Goal: Task Accomplishment & Management: Manage account settings

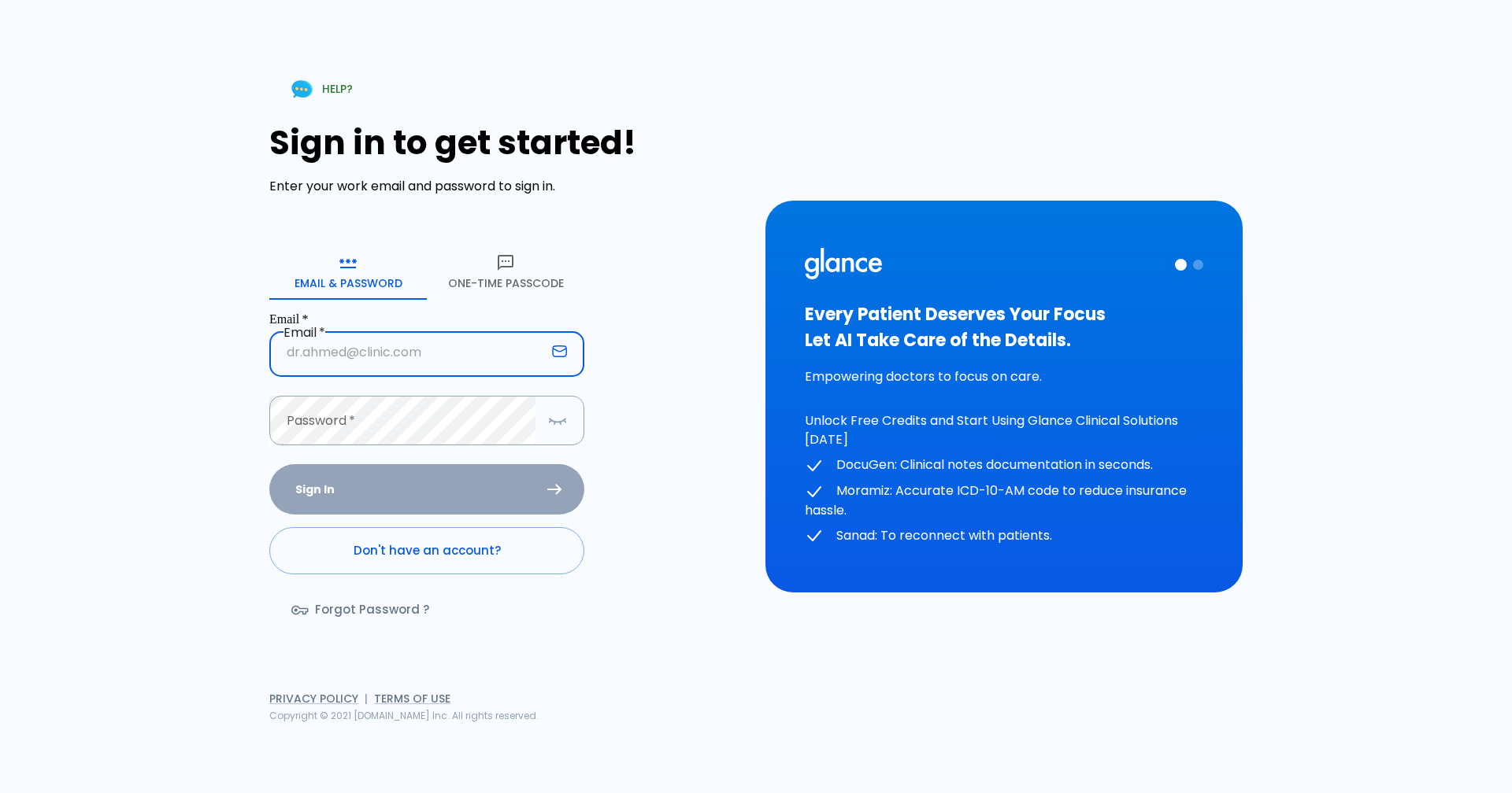
click at [312, 343] on input "Email   *" at bounding box center [408, 352] width 277 height 50
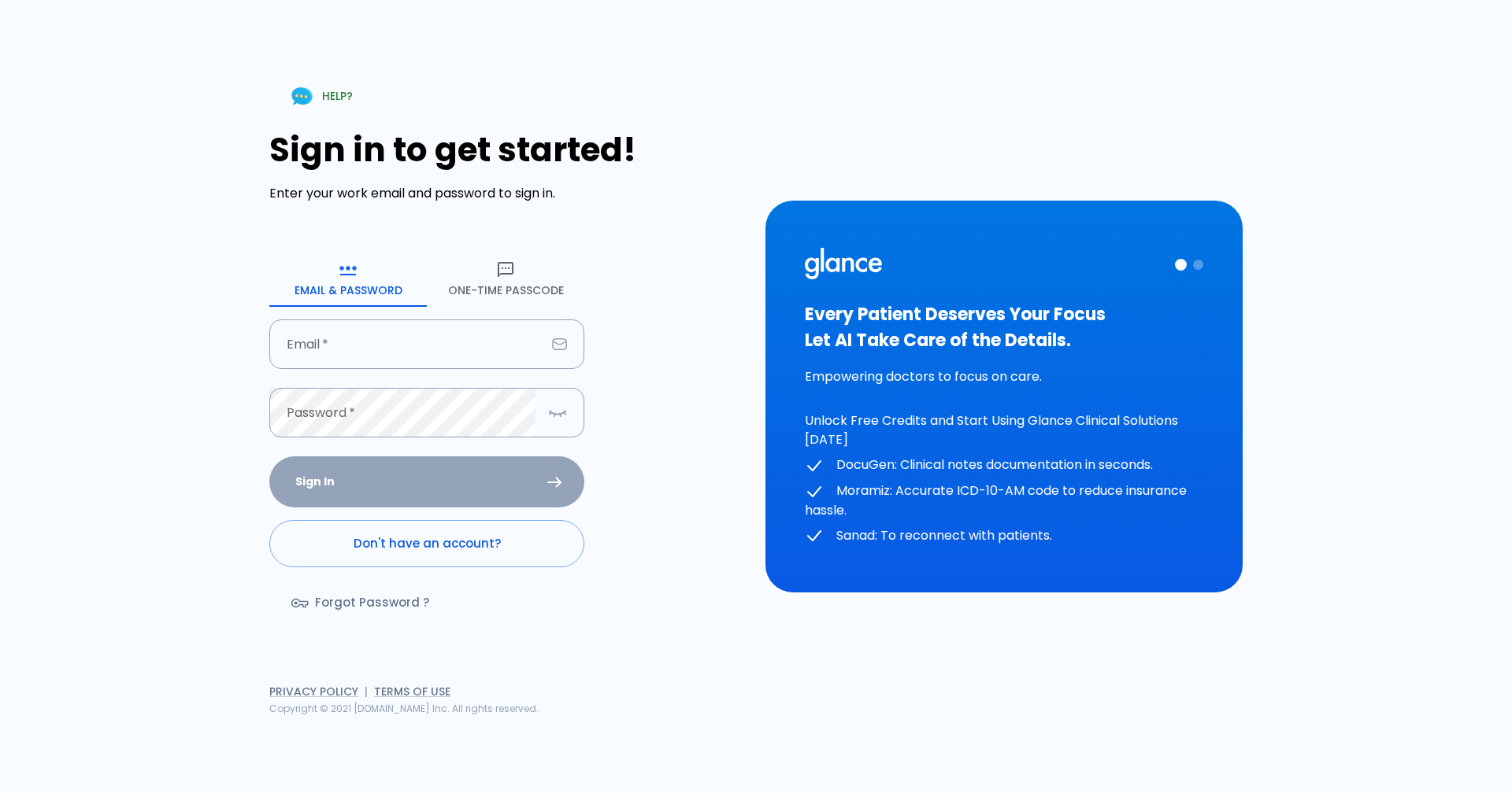
click at [375, 547] on link "Don't have an account?" at bounding box center [427, 543] width 315 height 47
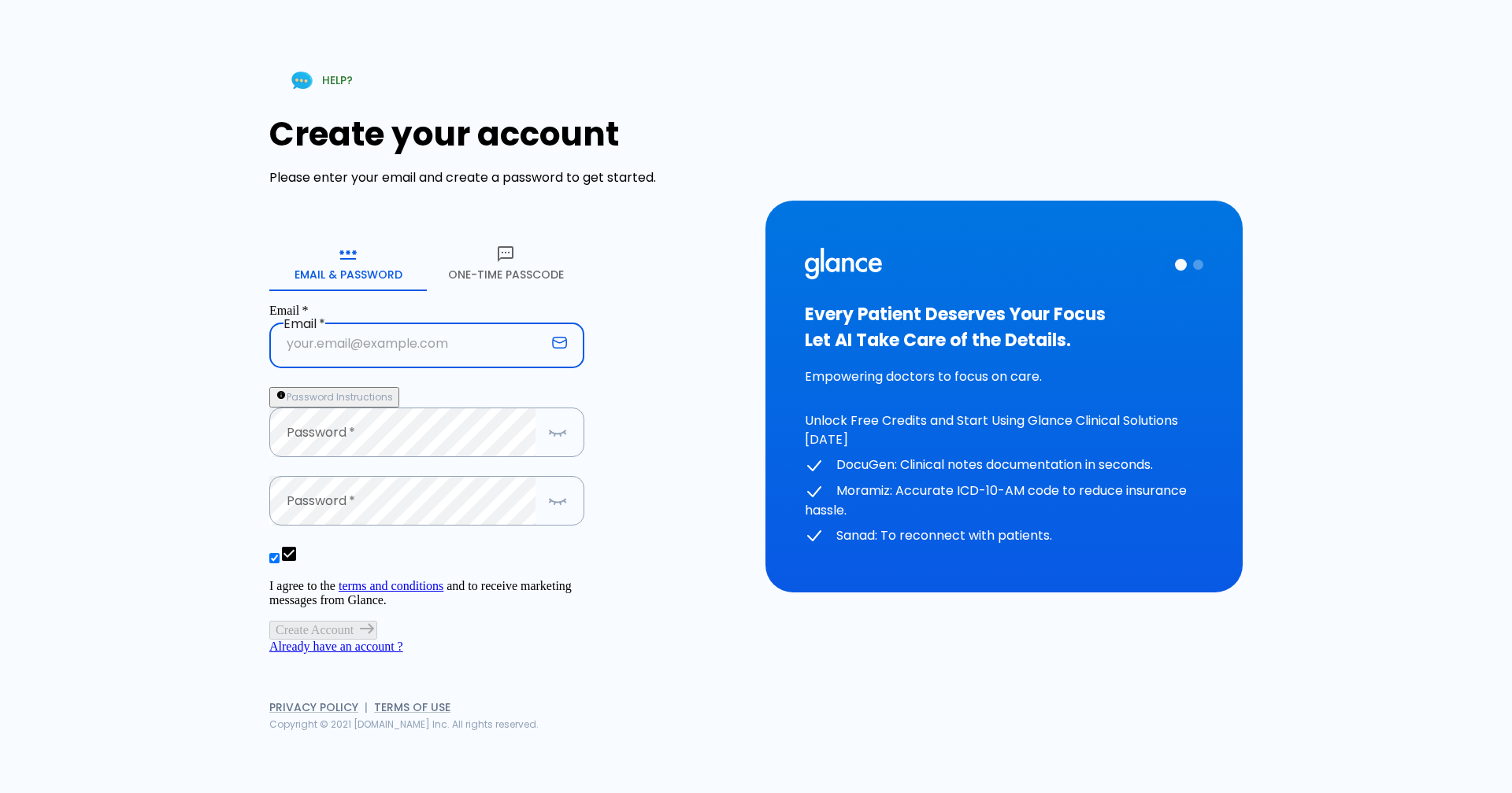
click at [339, 323] on input "Email   *" at bounding box center [408, 344] width 277 height 50
type input "[EMAIL_ADDRESS][DOMAIN_NAME]"
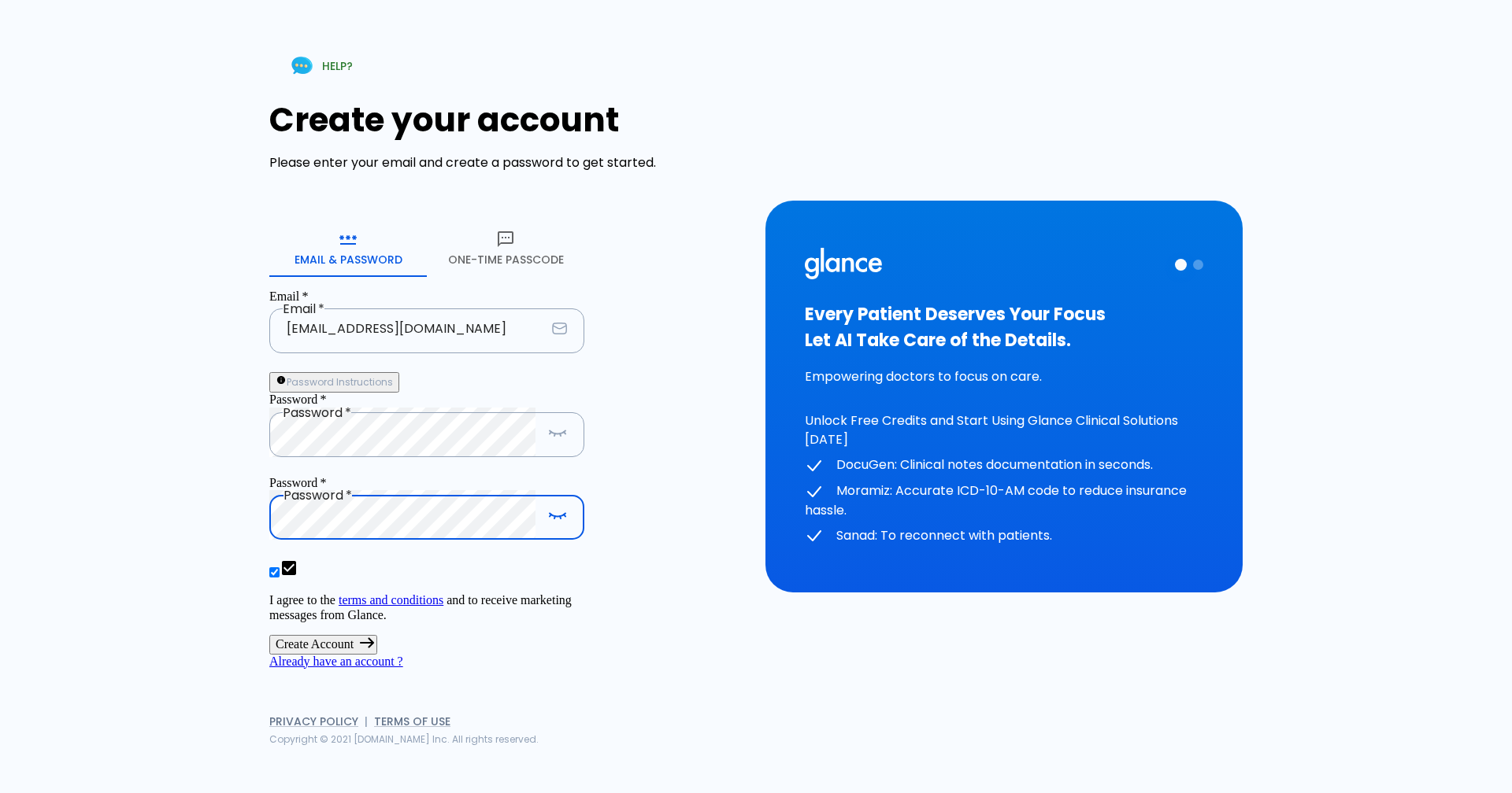
click at [269, 636] on button "Create Account" at bounding box center [323, 645] width 108 height 19
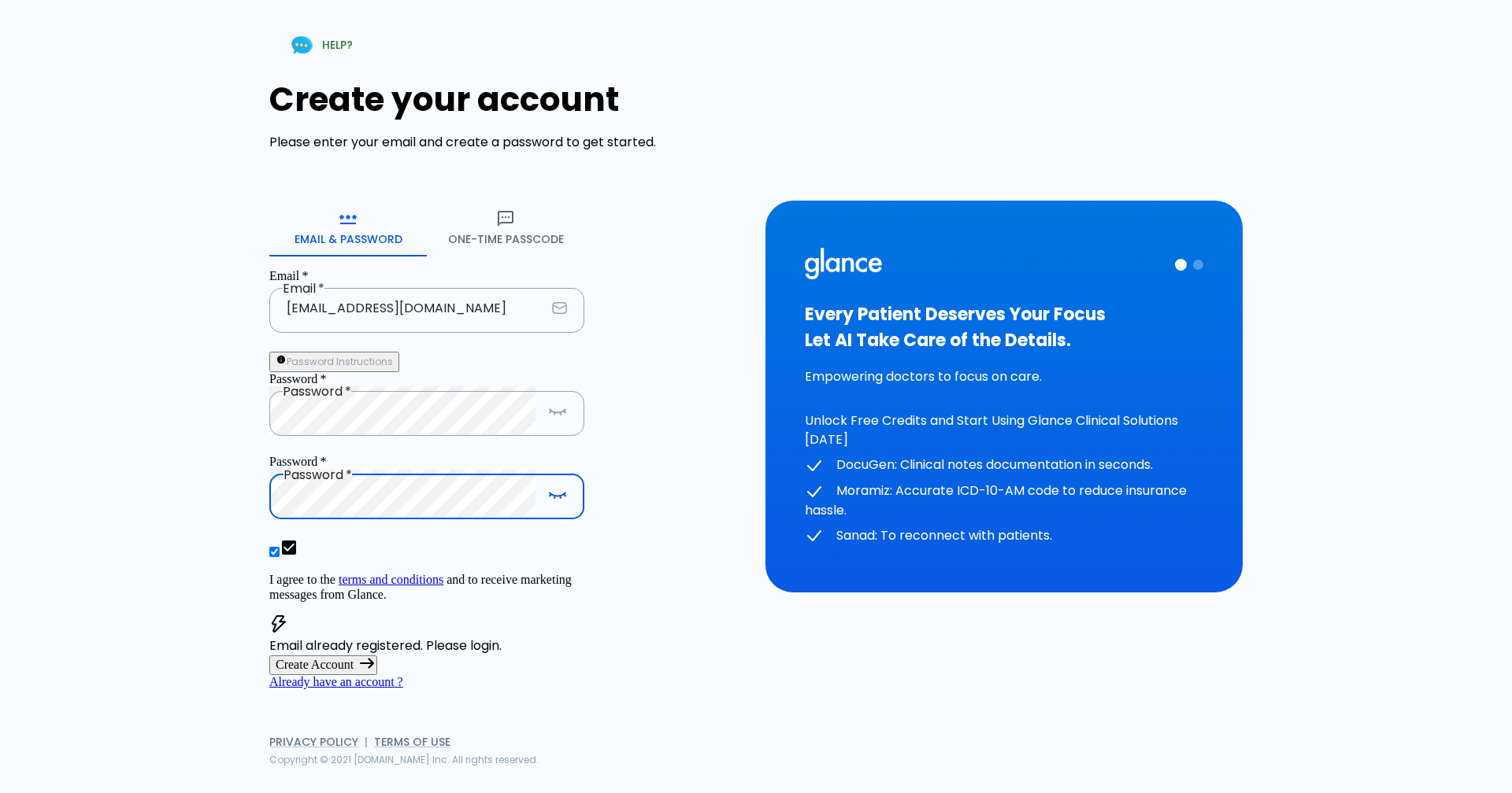
click at [348, 656] on button "Create Account" at bounding box center [323, 665] width 108 height 19
click at [523, 636] on p "Email already registered. Please login." at bounding box center [427, 646] width 315 height 19
click at [403, 676] on link "Already have an account ?" at bounding box center [336, 682] width 134 height 13
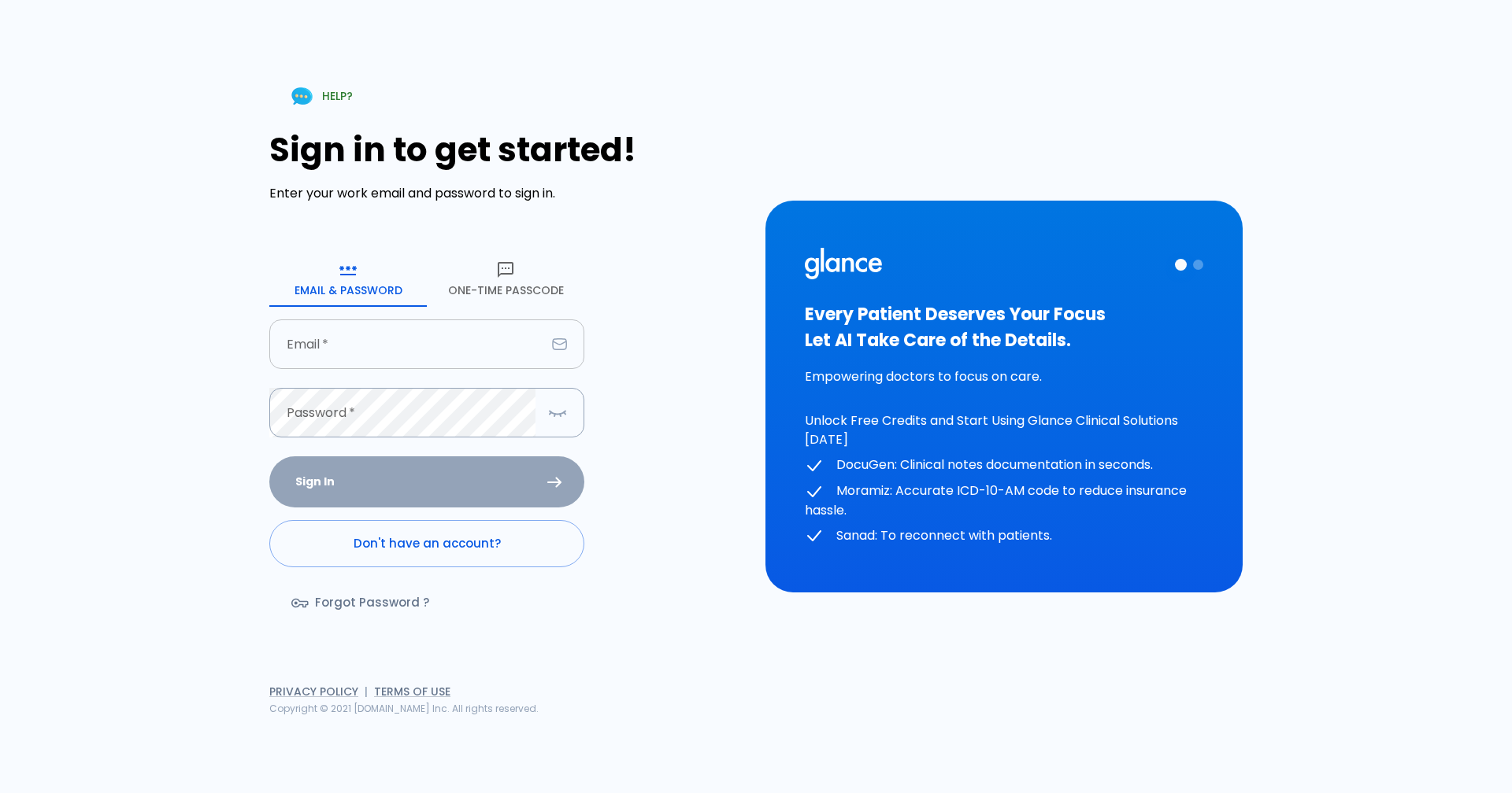
click at [335, 344] on input "Email   *" at bounding box center [408, 344] width 277 height 50
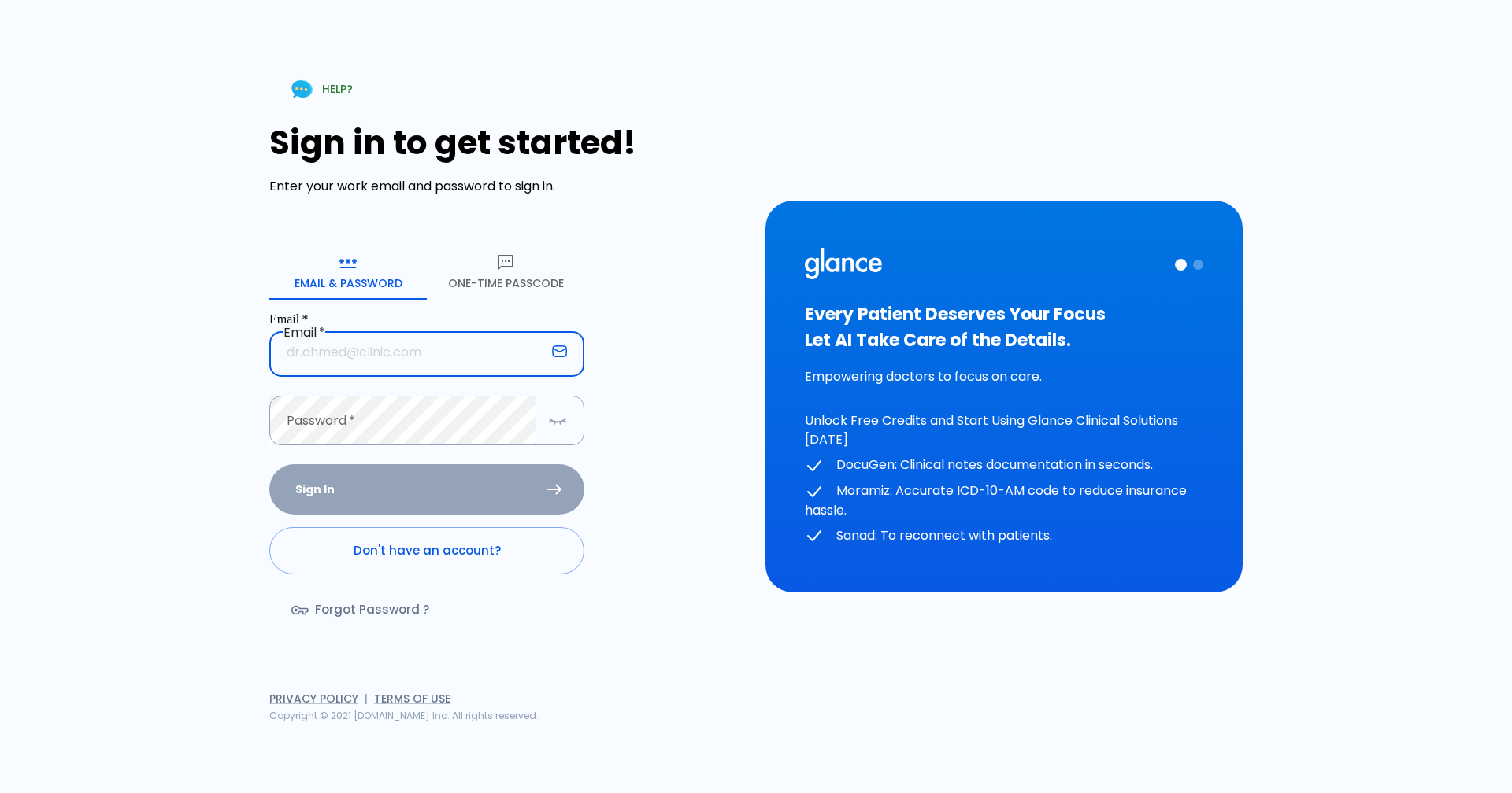
type input "[EMAIL_ADDRESS][DOMAIN_NAME]"
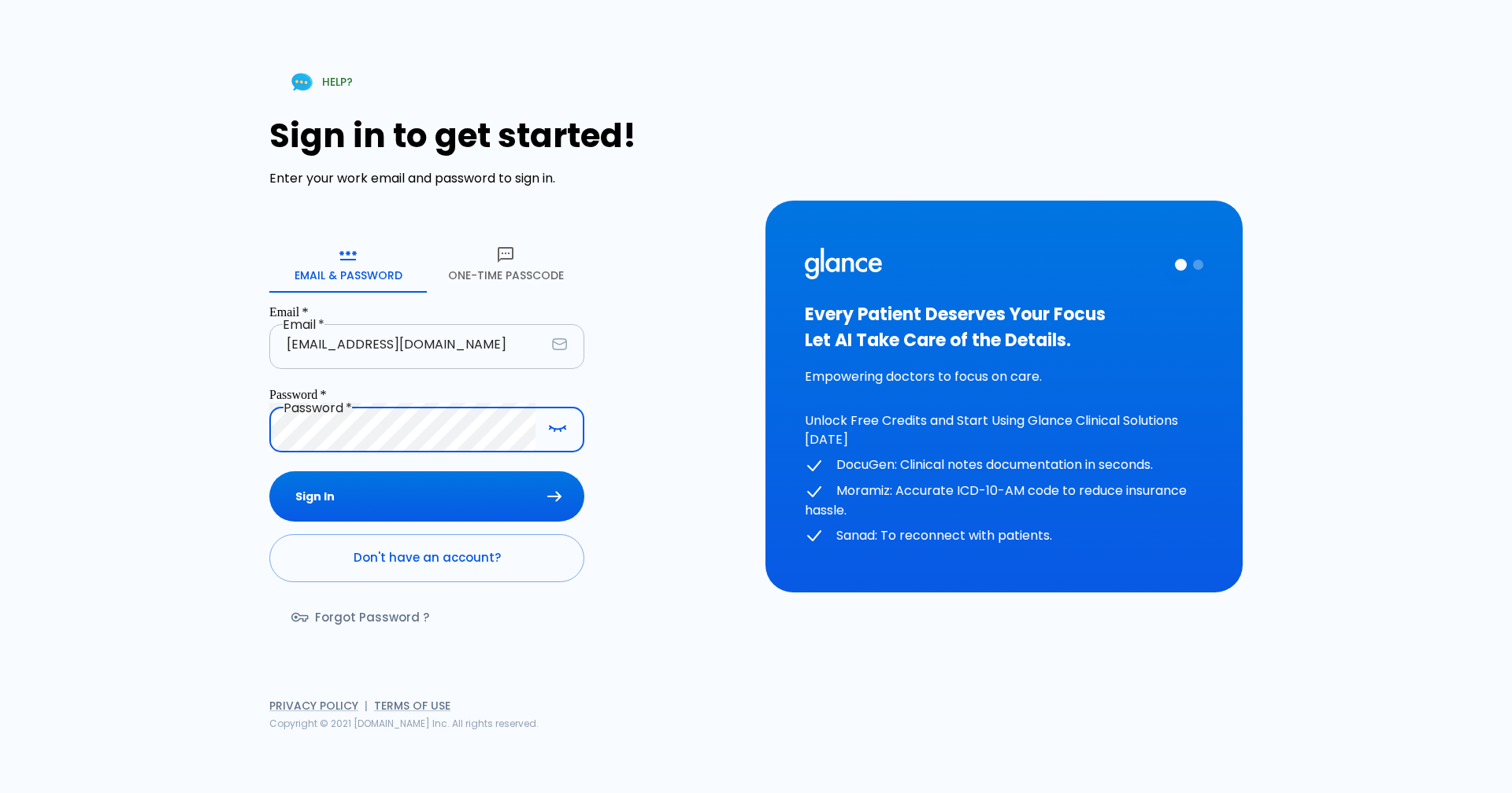
click at [269, 471] on button "Sign In" at bounding box center [427, 497] width 315 height 52
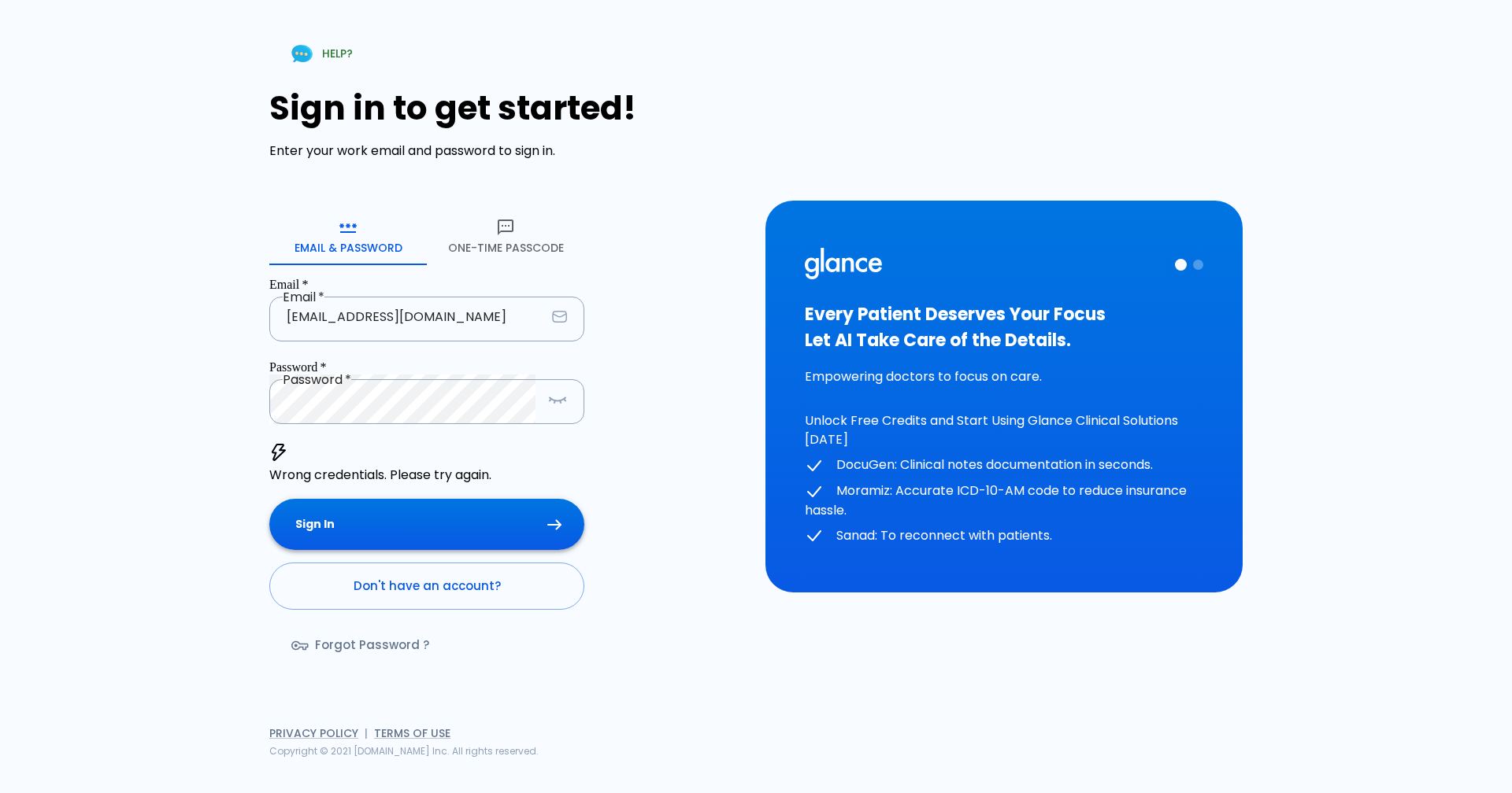
click at [546, 499] on button "Sign In" at bounding box center [427, 525] width 315 height 52
click at [384, 622] on link "Forgot Password ?" at bounding box center [362, 645] width 185 height 46
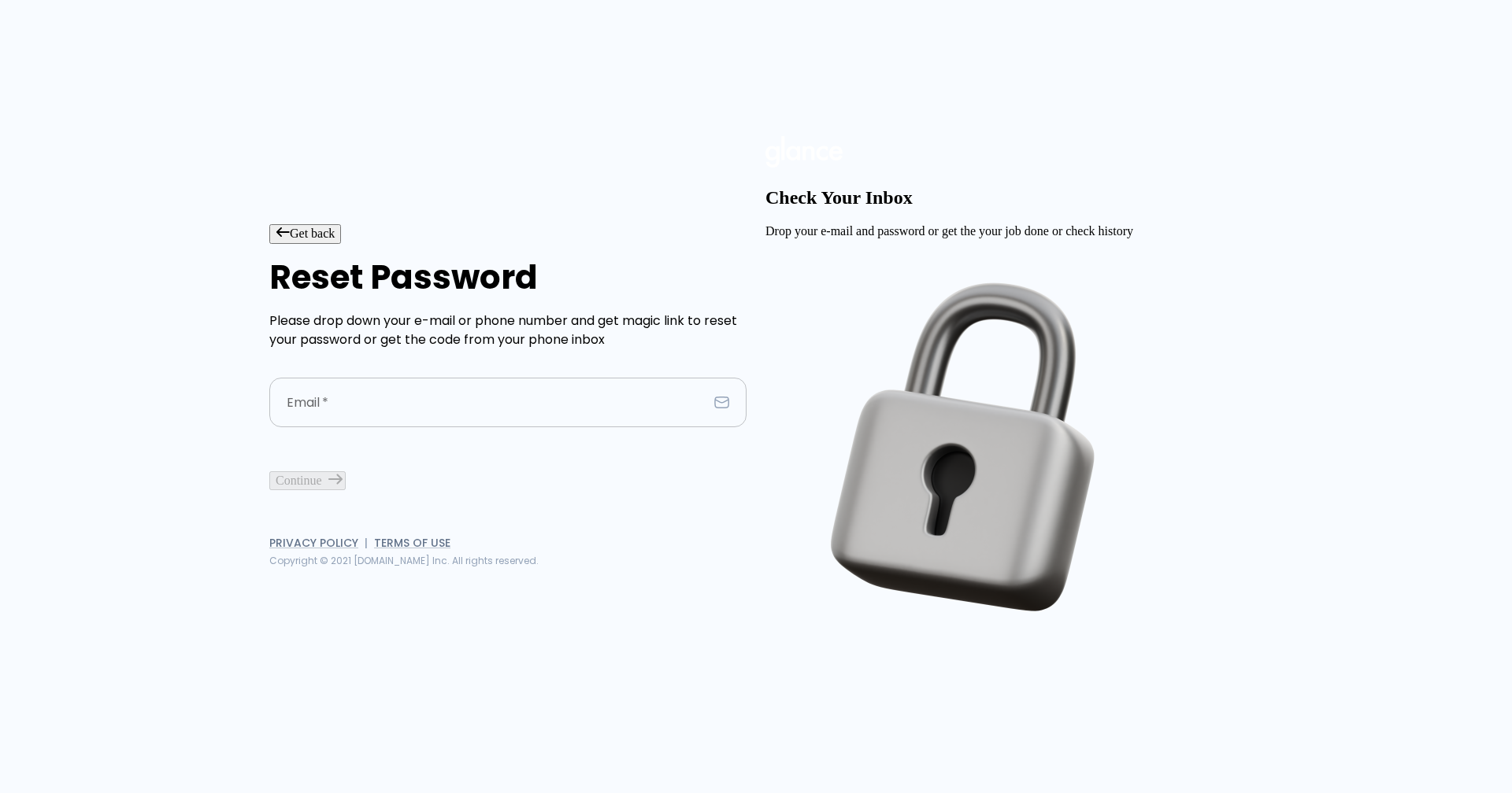
click at [344, 399] on input "Email   *" at bounding box center [488, 403] width 438 height 50
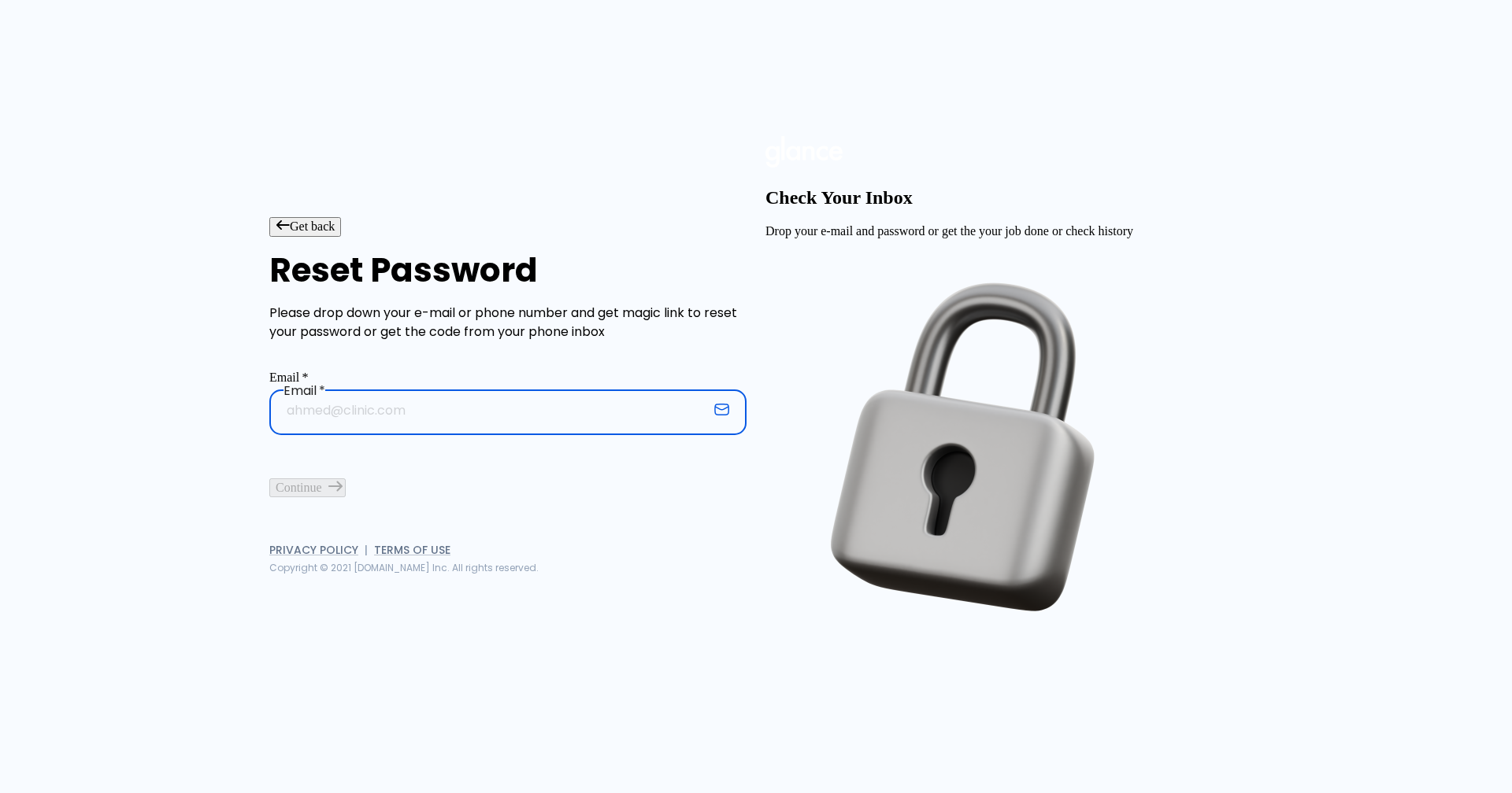
type input "[EMAIL_ADDRESS][DOMAIN_NAME]"
click at [346, 497] on button "Continue" at bounding box center [307, 489] width 76 height 19
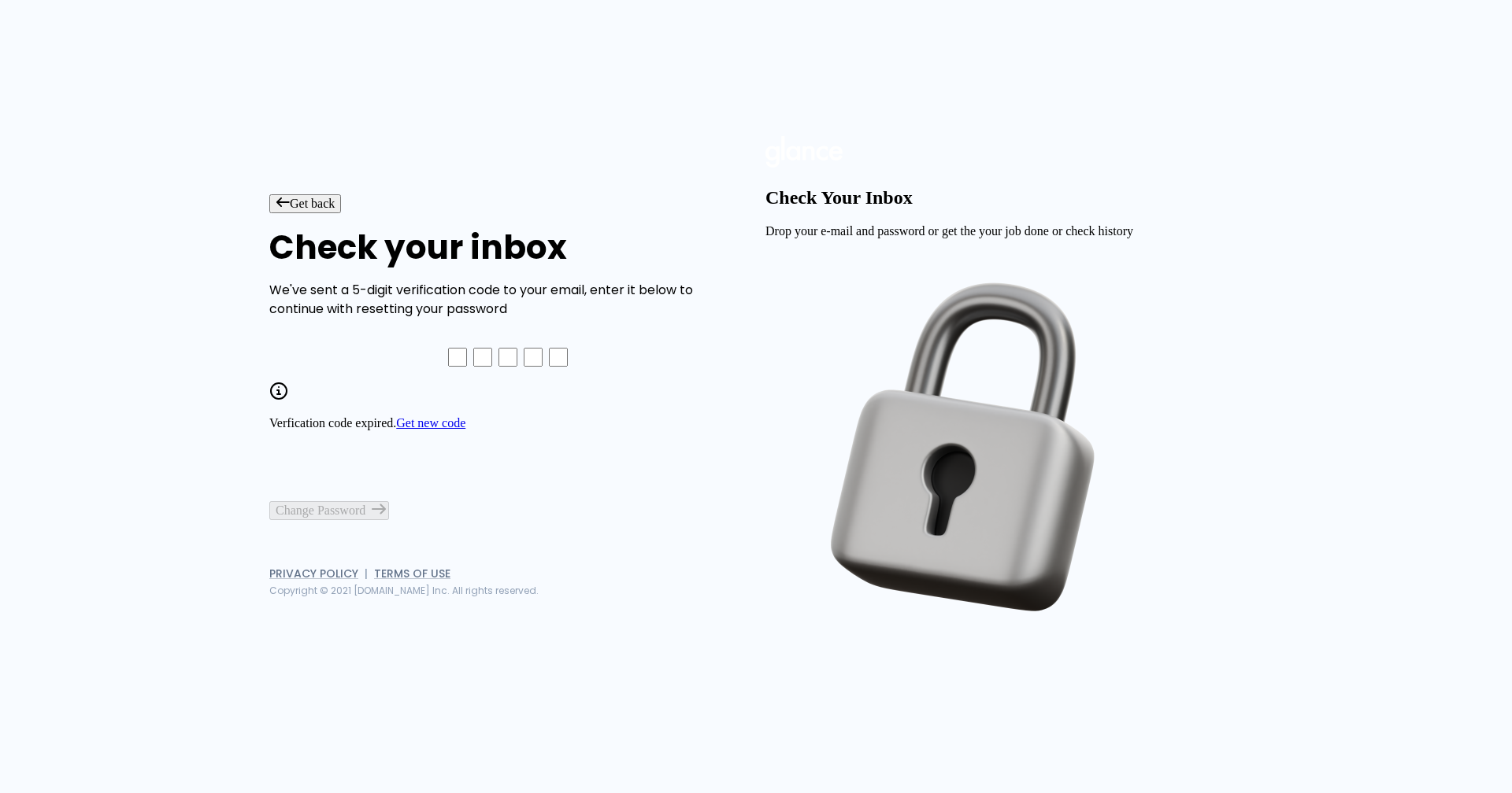
click at [290, 197] on icon "button" at bounding box center [283, 202] width 14 height 11
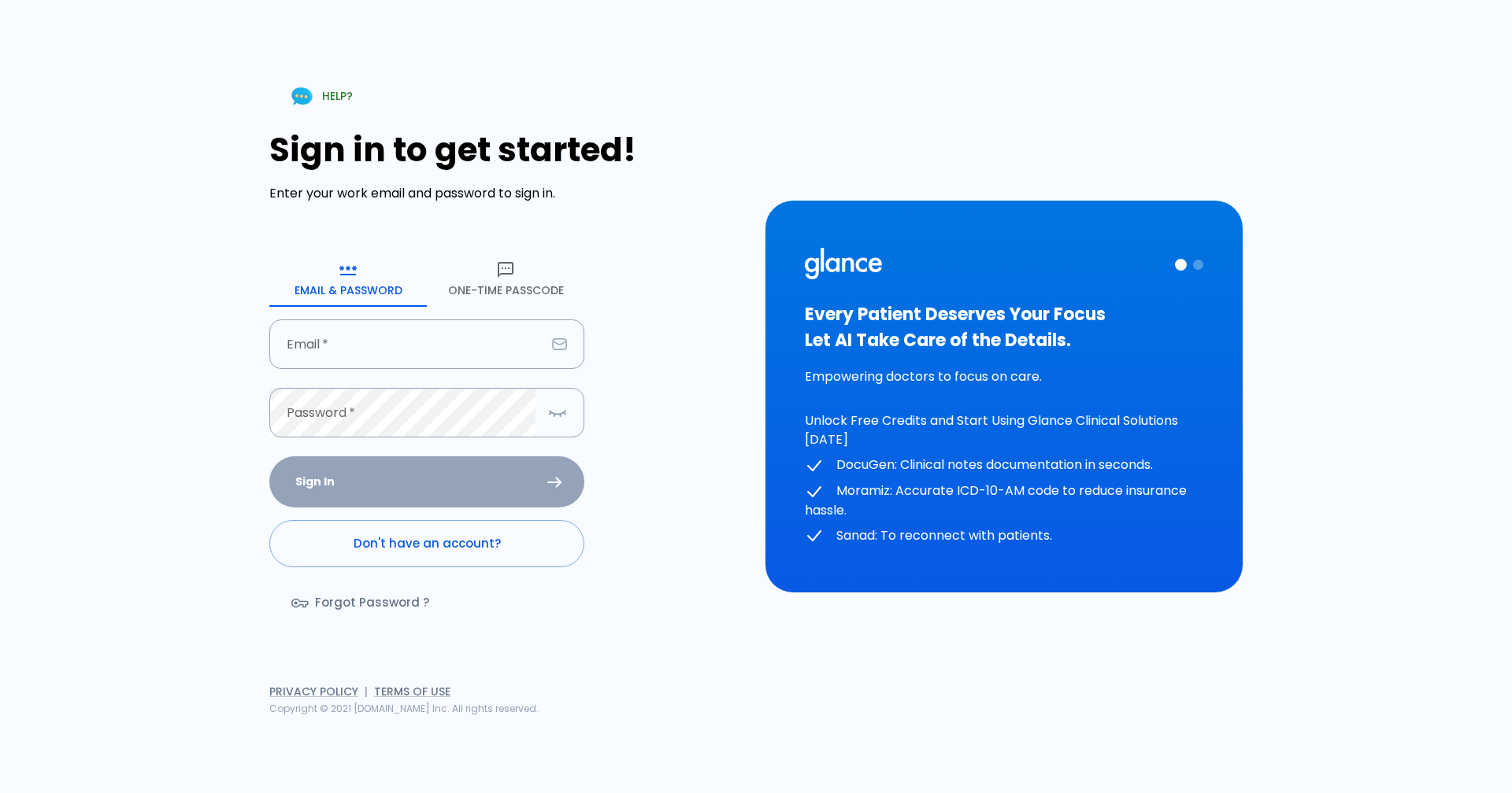
click at [501, 269] on icon "button" at bounding box center [506, 270] width 19 height 19
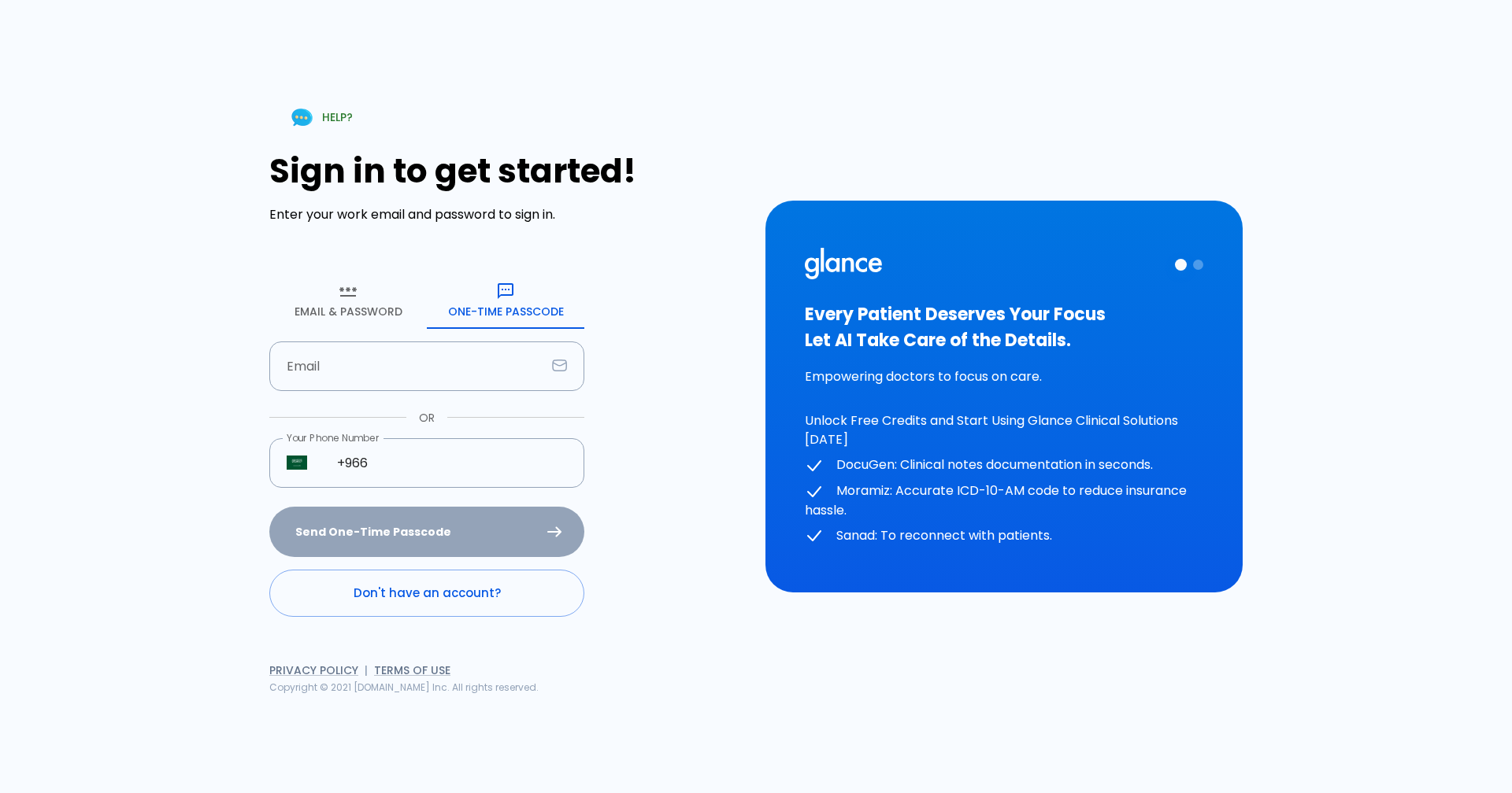
click at [347, 292] on icon "button" at bounding box center [348, 291] width 19 height 19
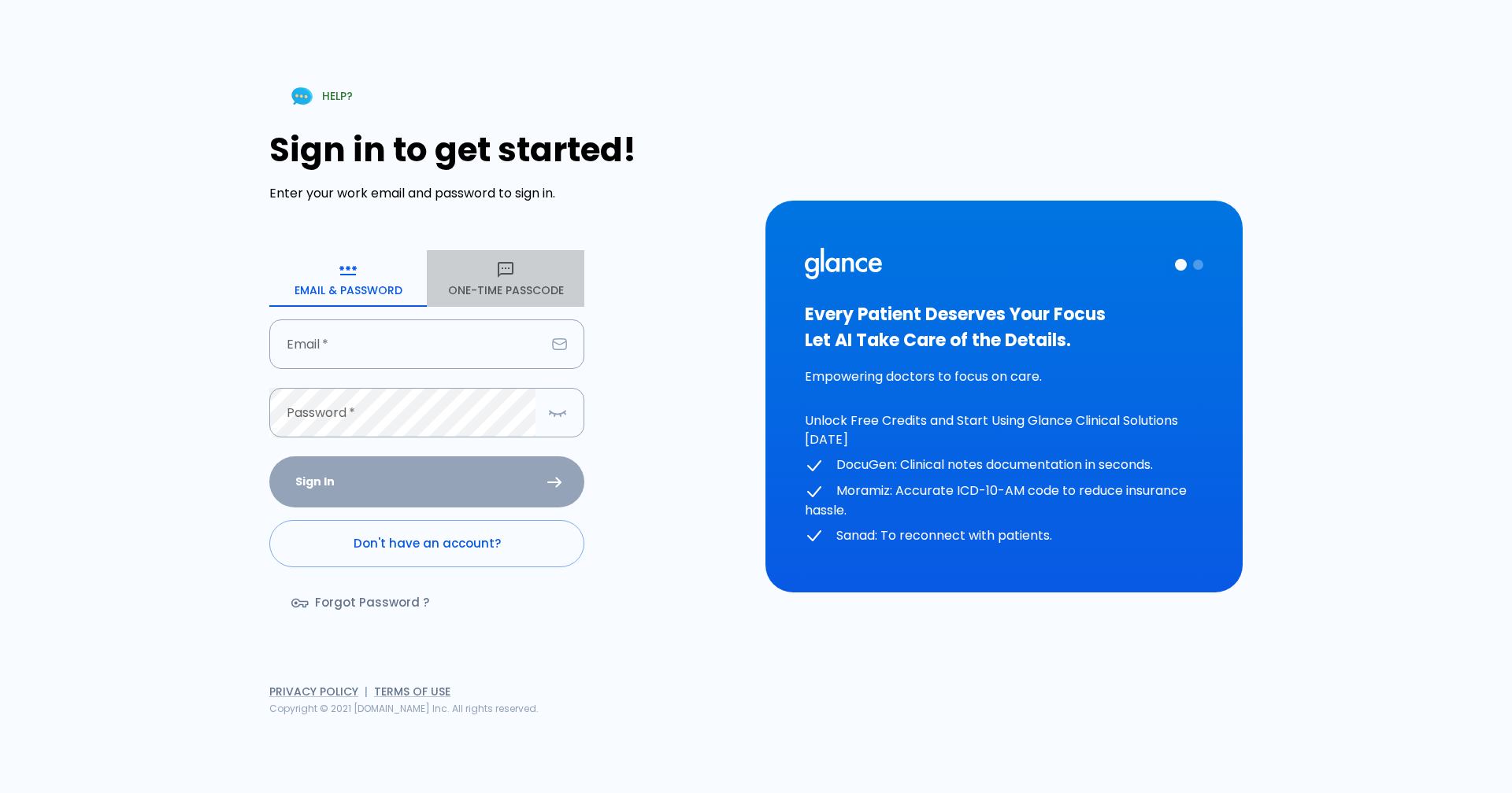
click at [508, 273] on icon "button" at bounding box center [505, 270] width 15 height 15
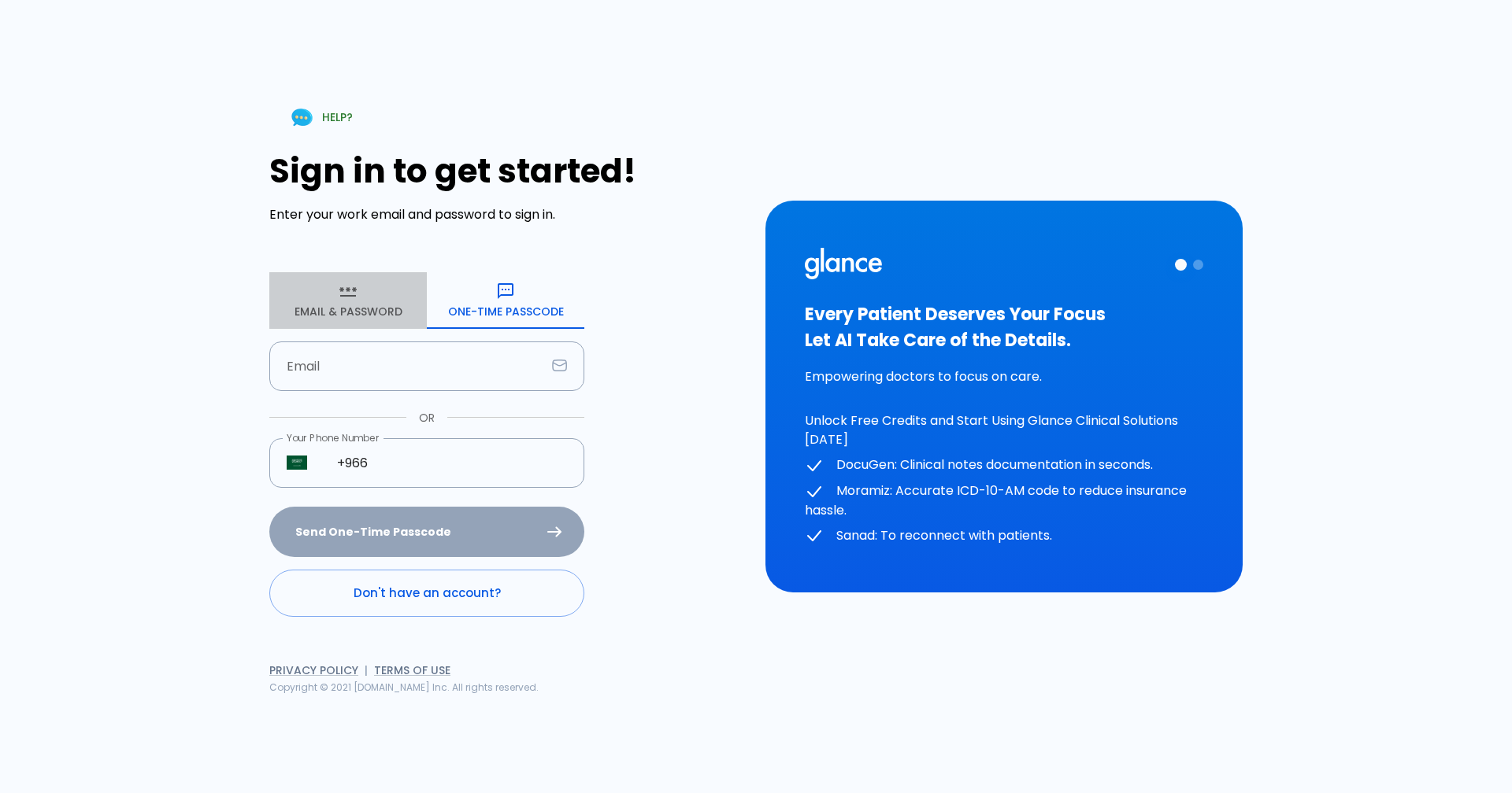
click at [353, 291] on icon "button" at bounding box center [348, 292] width 17 height 10
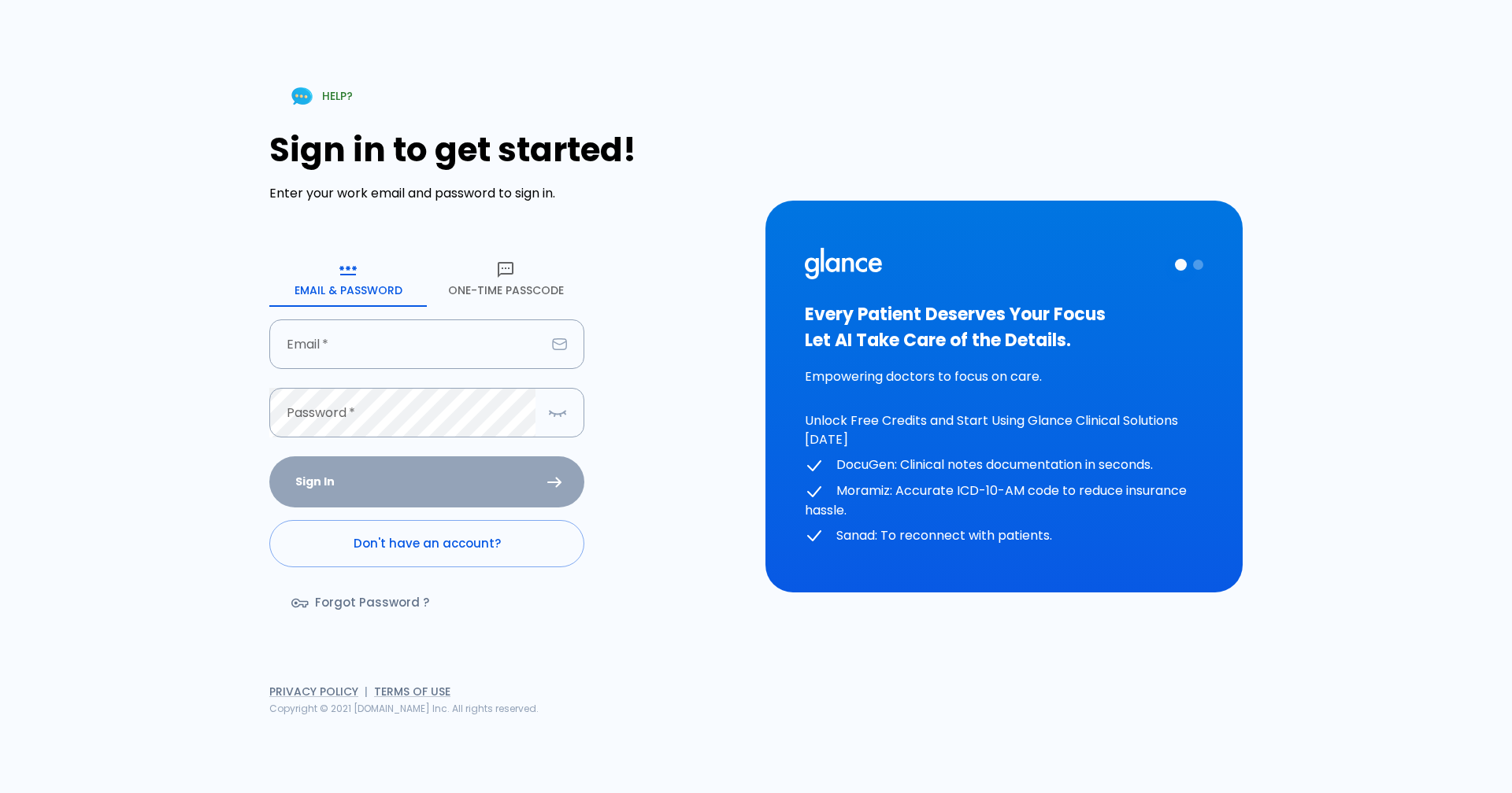
click at [1193, 269] on div at bounding box center [1198, 264] width 10 height 10
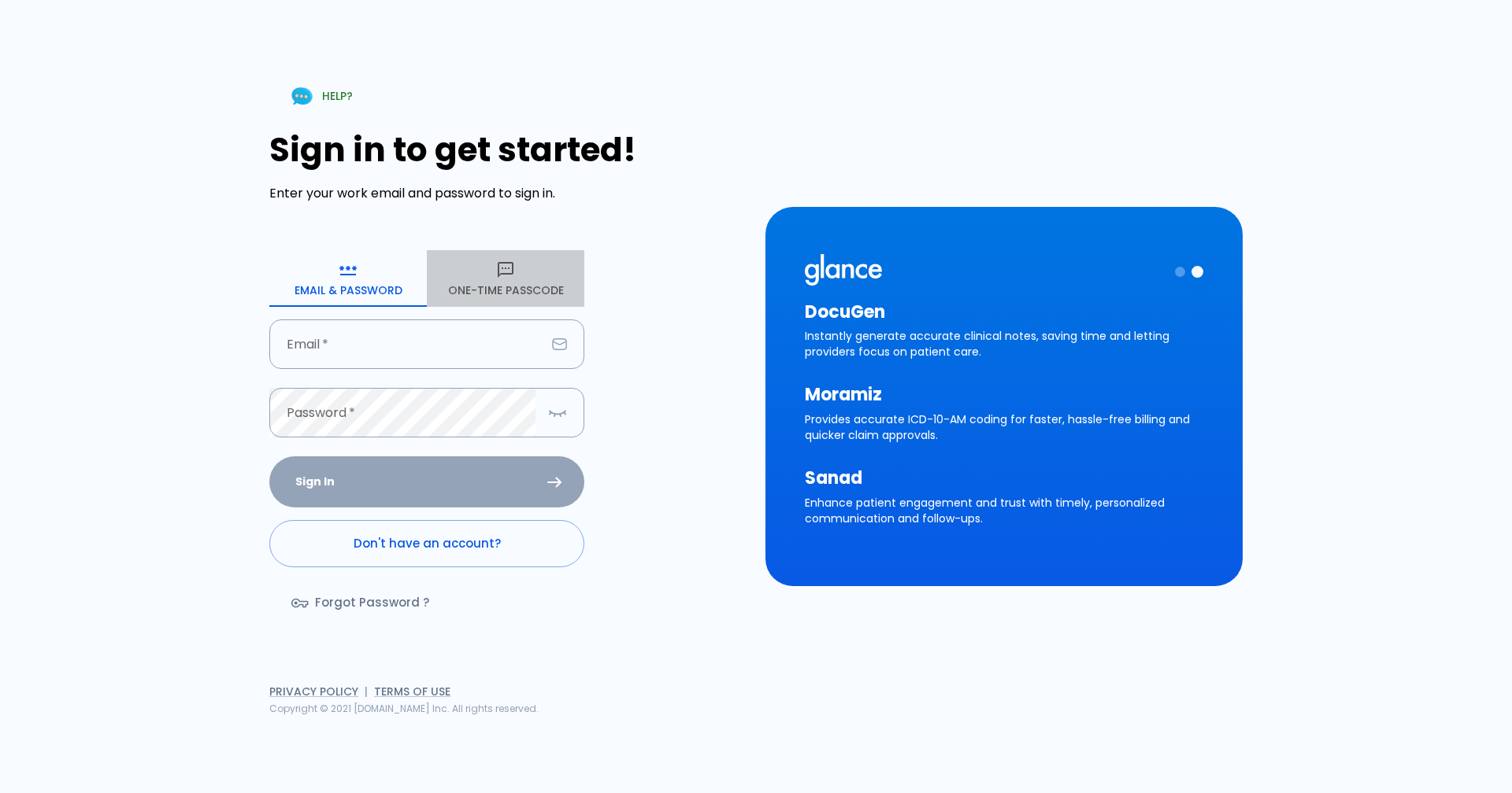
click at [496, 284] on button "One-Time Passcode" at bounding box center [505, 278] width 158 height 56
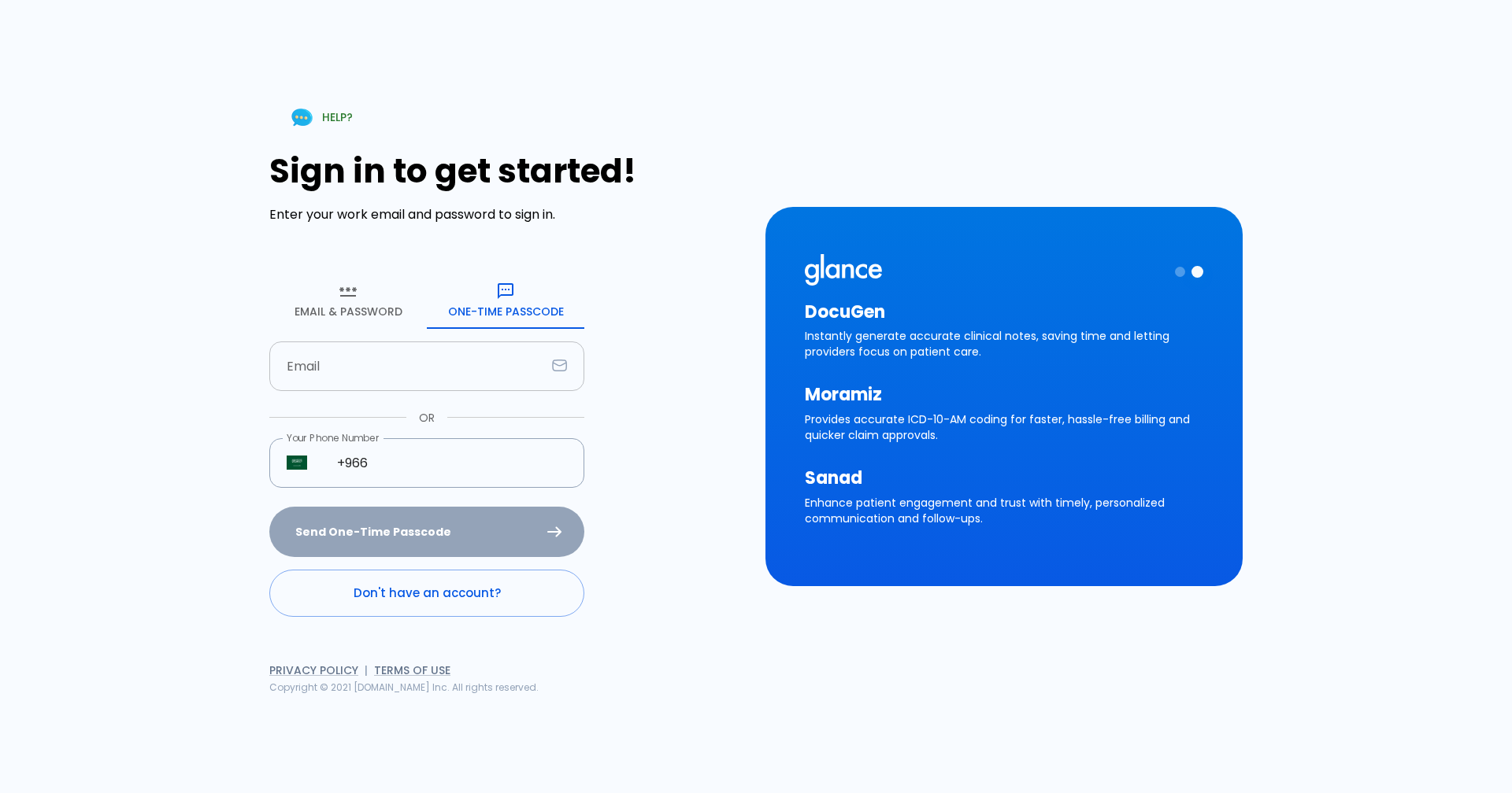
click at [328, 378] on input "Email" at bounding box center [408, 366] width 277 height 50
type input "[EMAIL_ADDRESS][DOMAIN_NAME]"
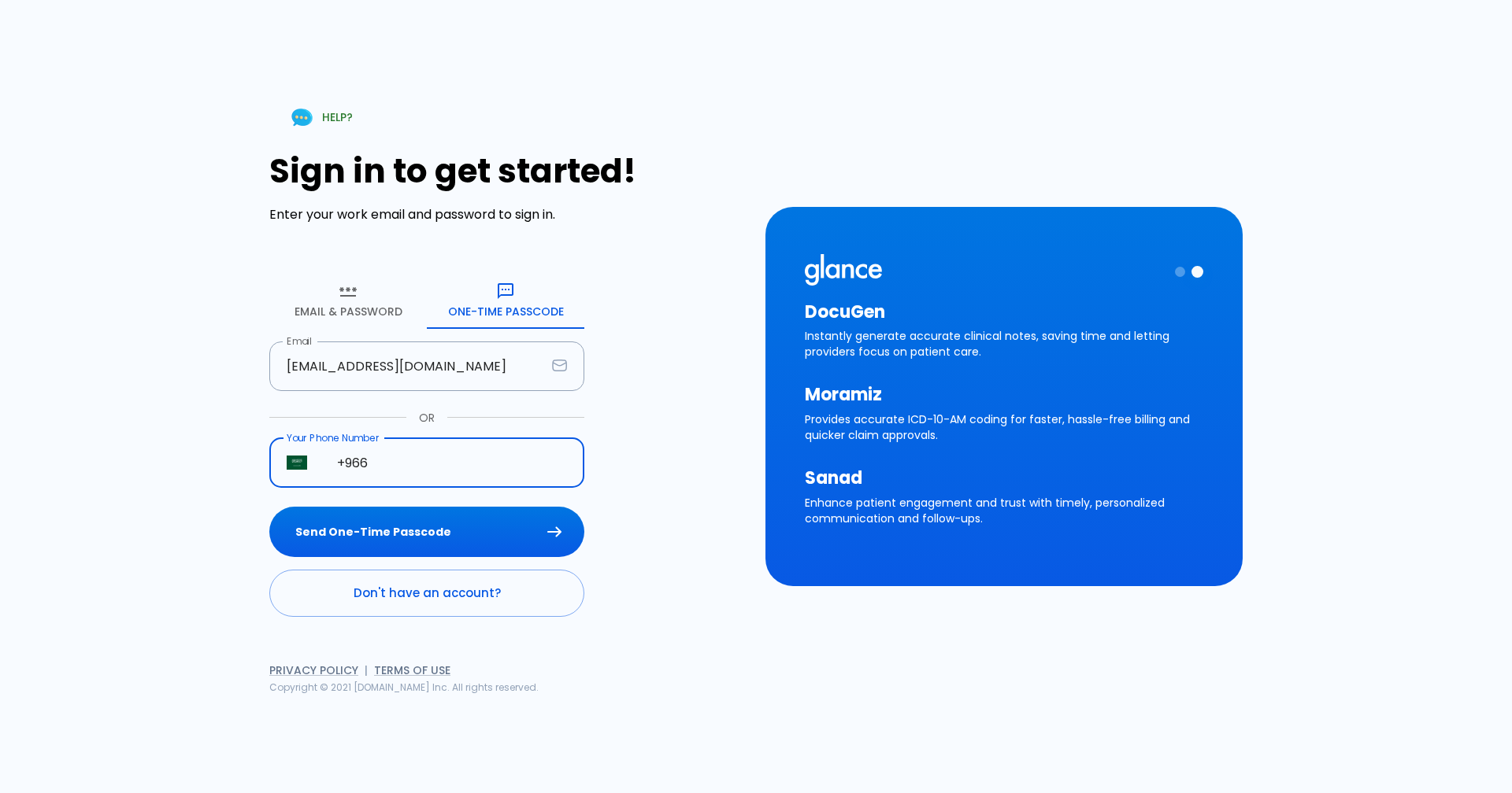
click at [384, 470] on input "+966" at bounding box center [452, 463] width 264 height 50
type input "+966 50 186 8182"
click at [269, 507] on button "Send One-Time Passcode" at bounding box center [427, 532] width 315 height 52
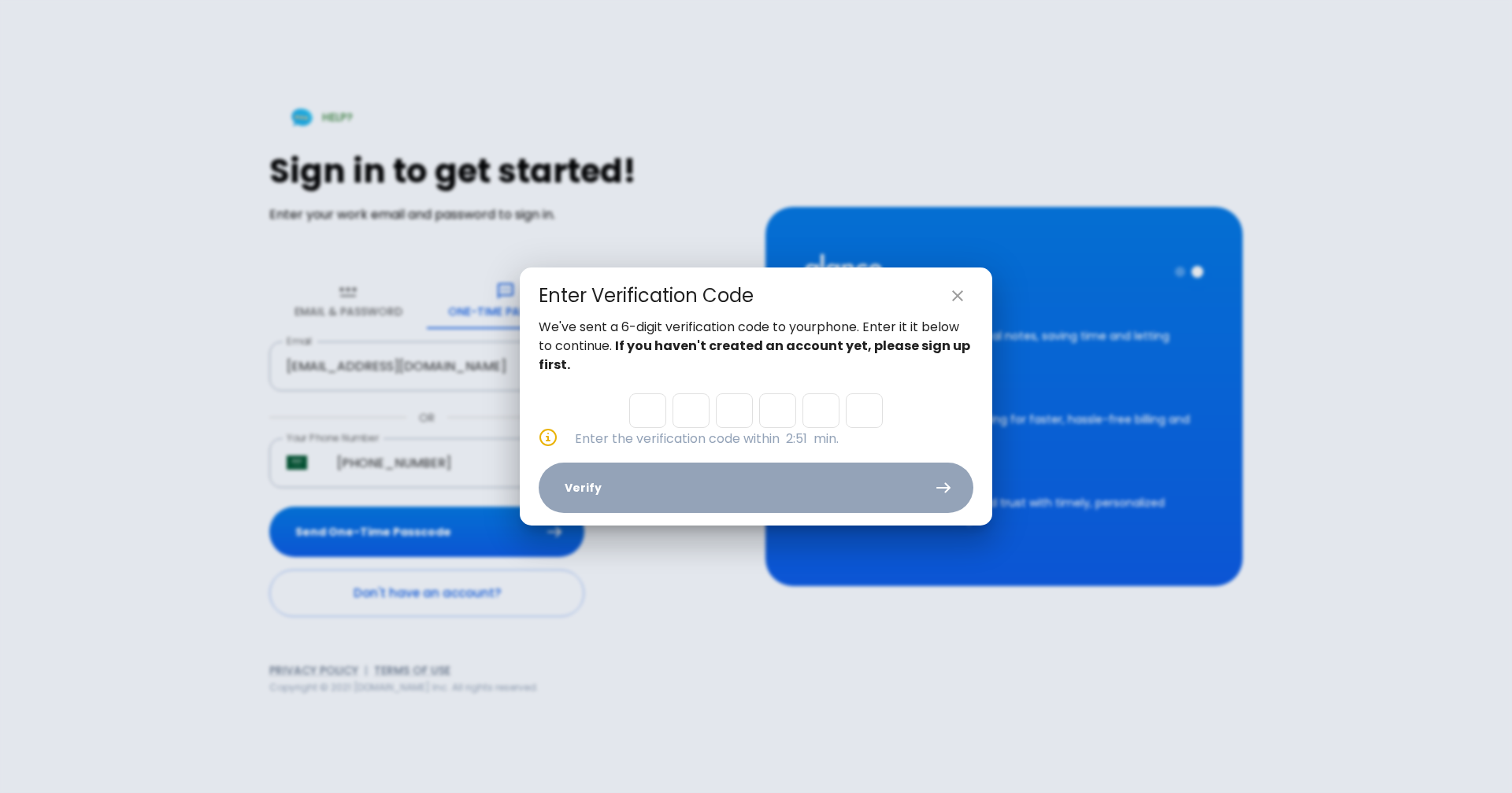
type input "3"
type input "0"
type input "2"
type input "9"
type input "0"
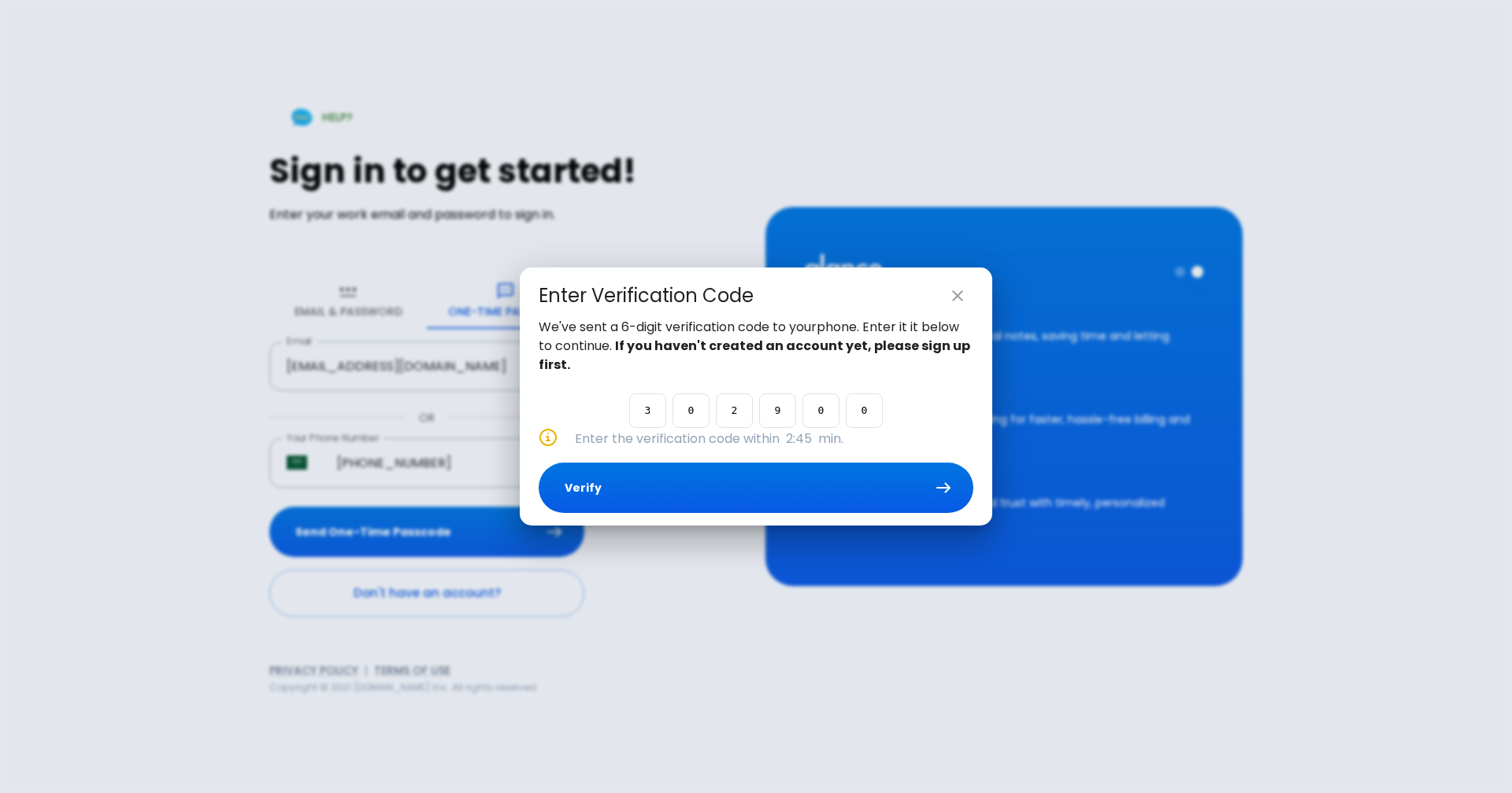
type input "0"
click at [578, 491] on button "Verify" at bounding box center [755, 489] width 434 height 52
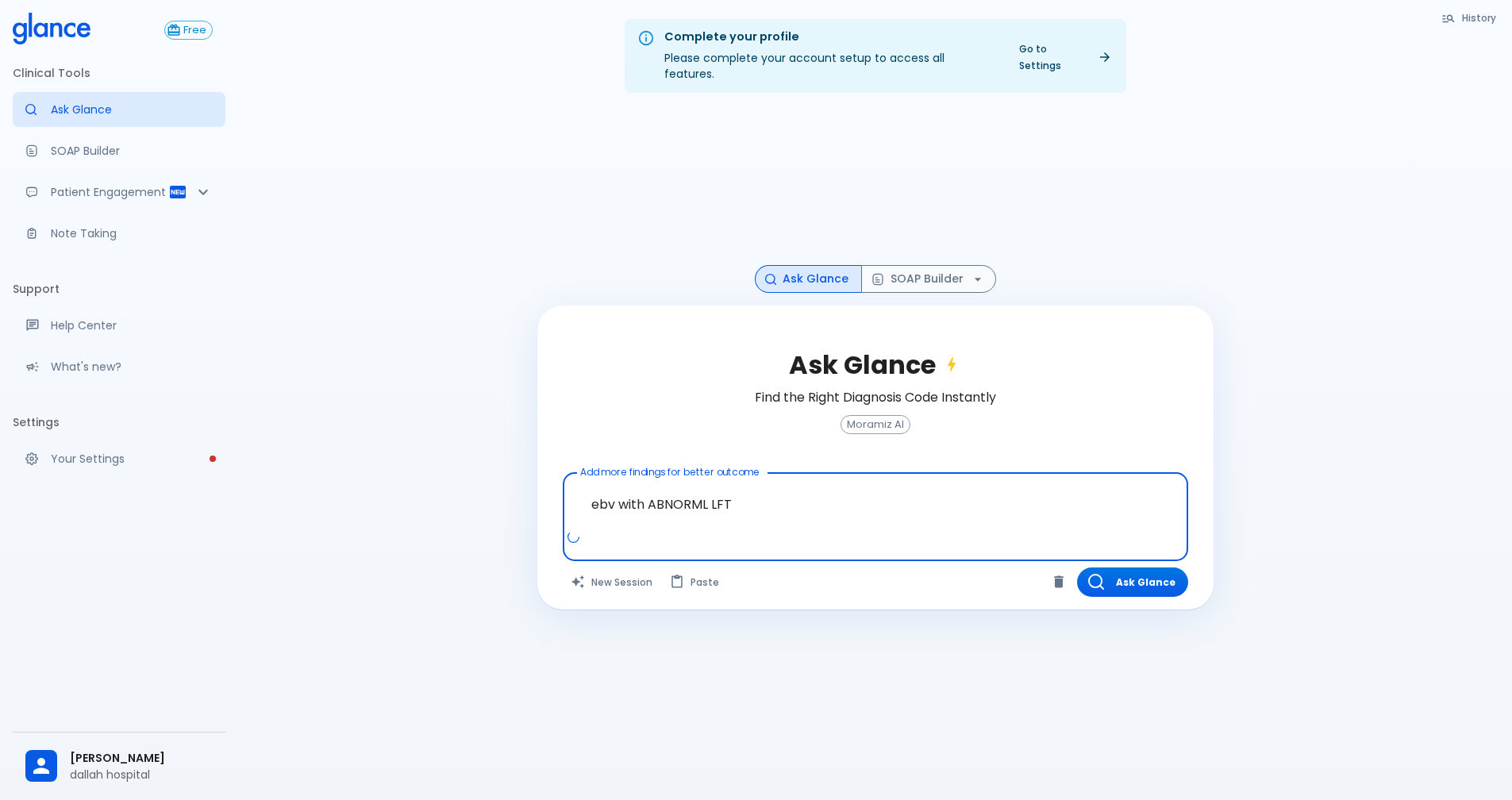
drag, startPoint x: 614, startPoint y: 488, endPoint x: 587, endPoint y: 484, distance: 27.3
click at [587, 484] on textarea "ebv with ABNORML LFT" at bounding box center [875, 504] width 603 height 50
type textarea "EBV with ABNORML LFT"
click at [1135, 568] on button "Ask Glance" at bounding box center [1132, 582] width 111 height 30
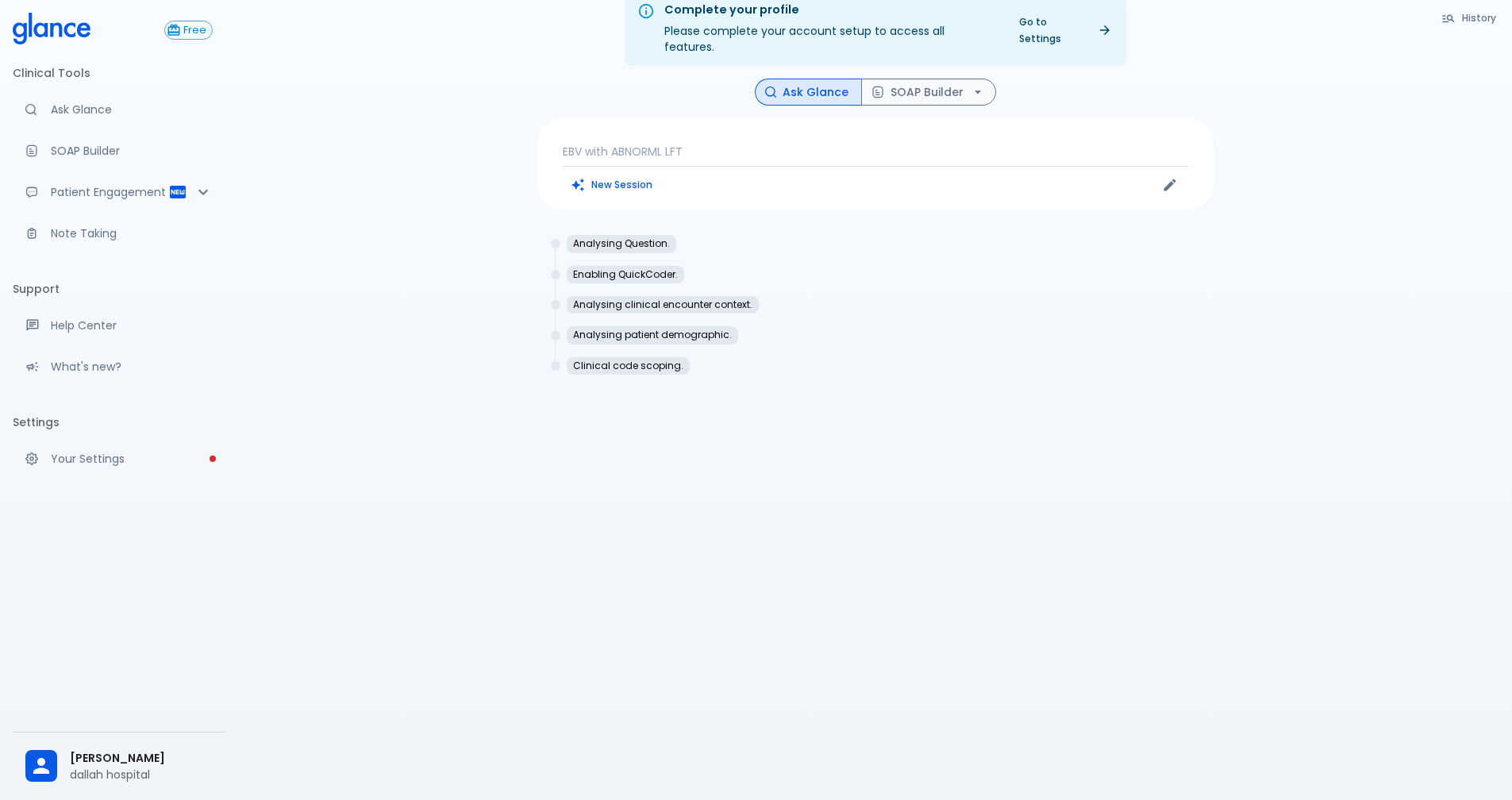
scroll to position [39, 0]
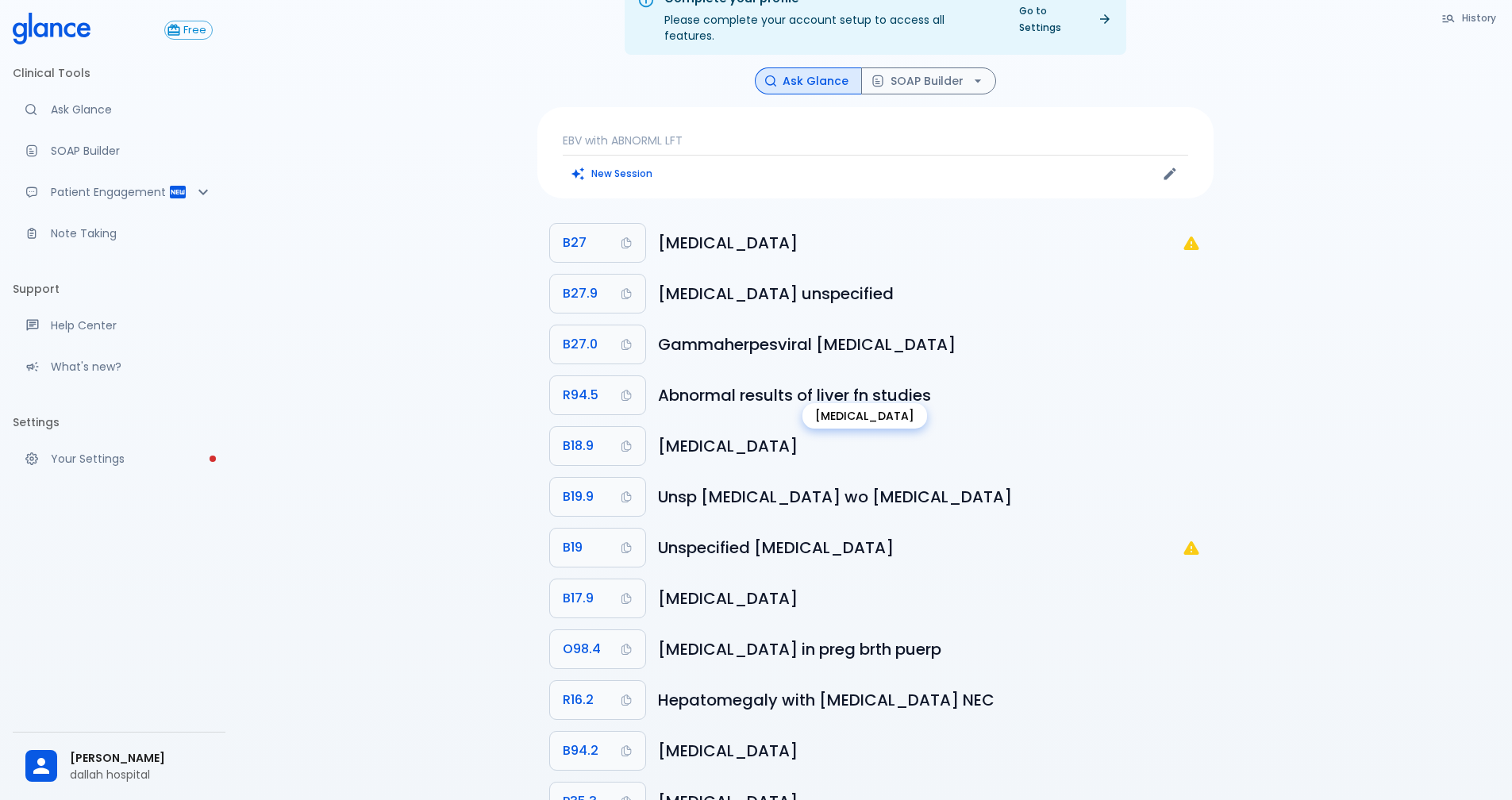
click at [746, 383] on h6 "Abnormal results of liver fn studies" at bounding box center [930, 396] width 543 height 25
click at [585, 384] on span "R94.5" at bounding box center [580, 395] width 36 height 22
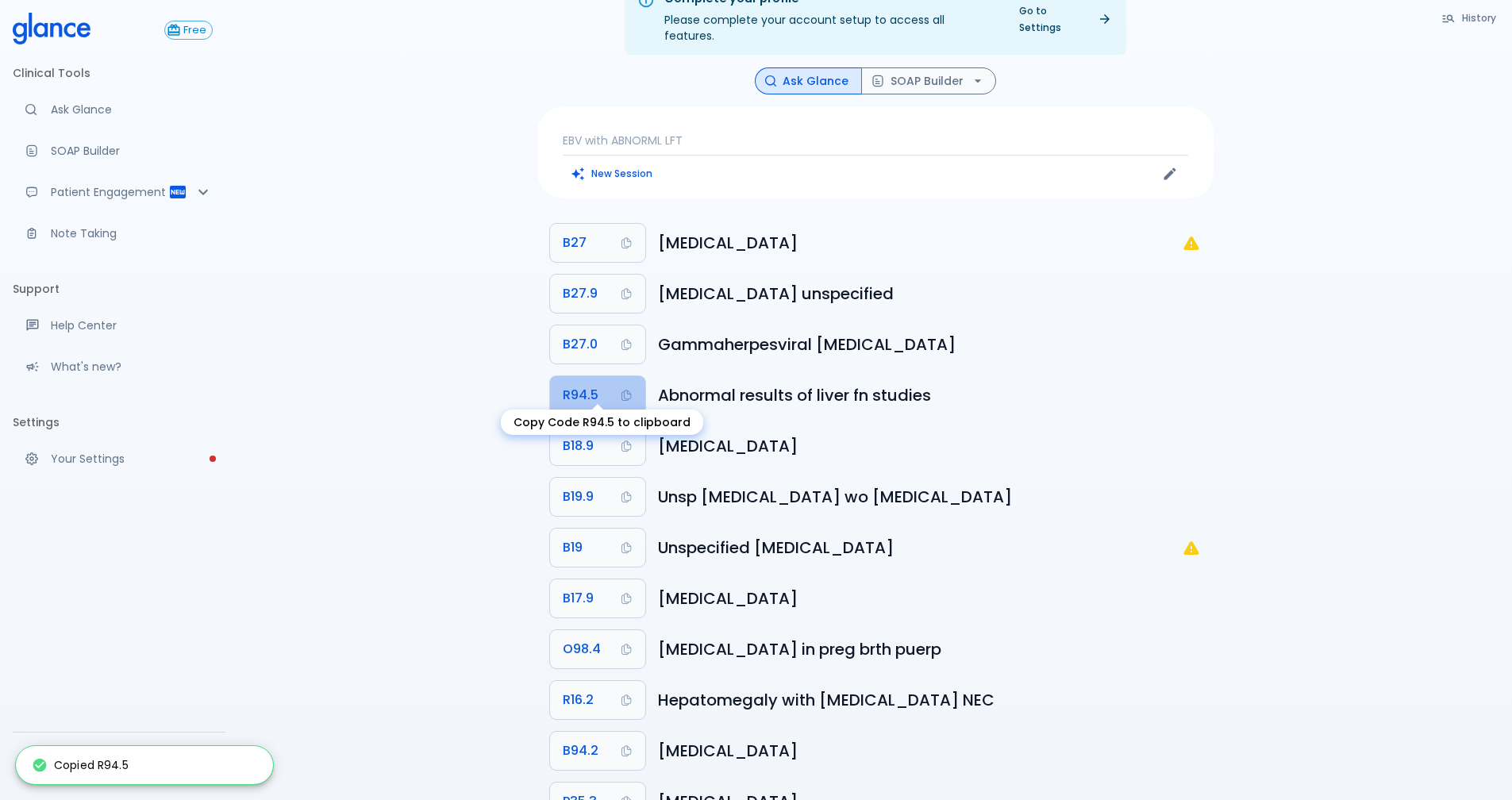
click at [624, 391] on icon "Copy Code R94.5 to clipboard" at bounding box center [627, 397] width 10 height 12
click at [96, 769] on div "Copied R94.5" at bounding box center [80, 765] width 97 height 29
click at [40, 760] on icon at bounding box center [40, 766] width 13 height 13
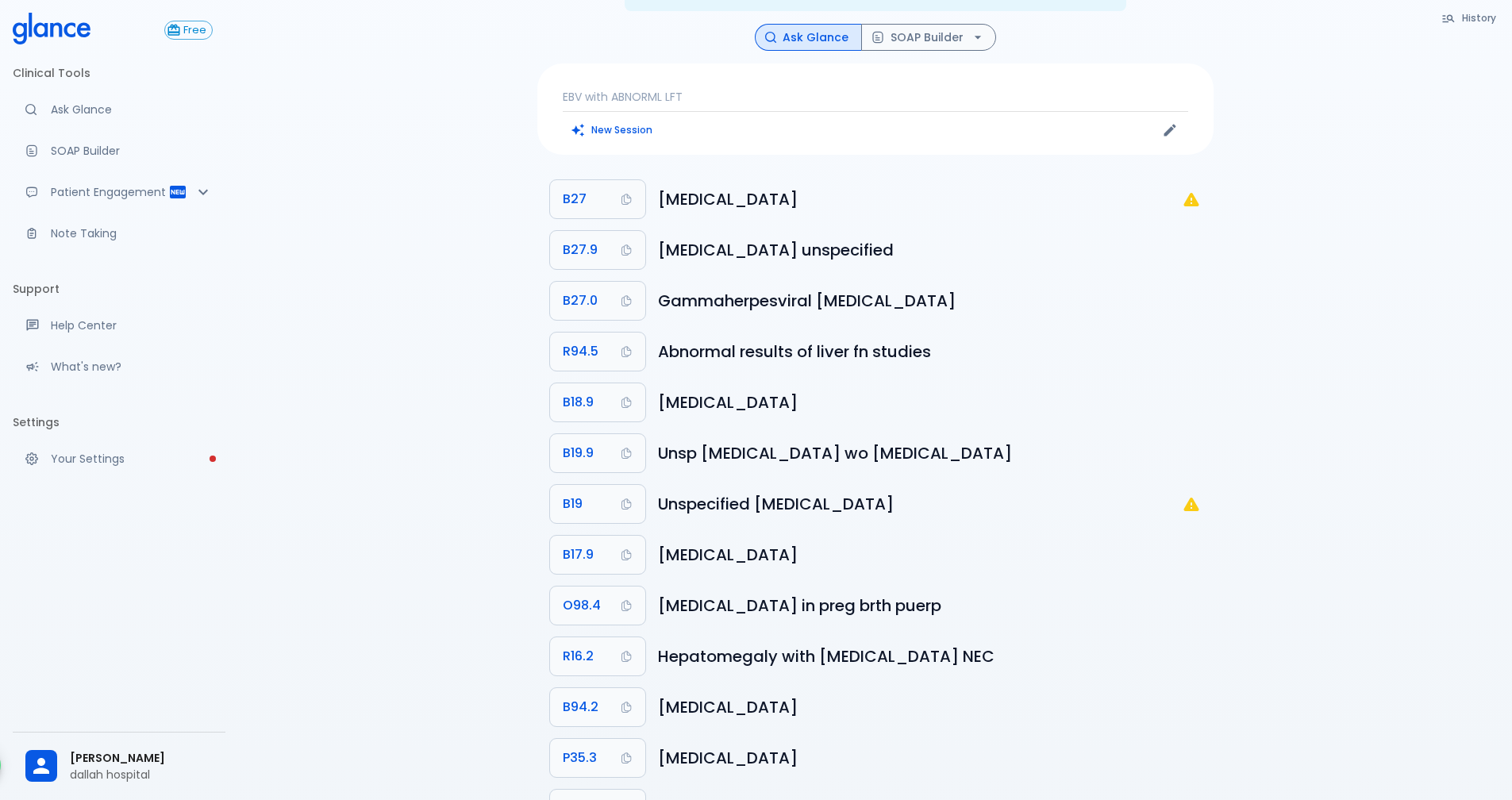
scroll to position [30, 0]
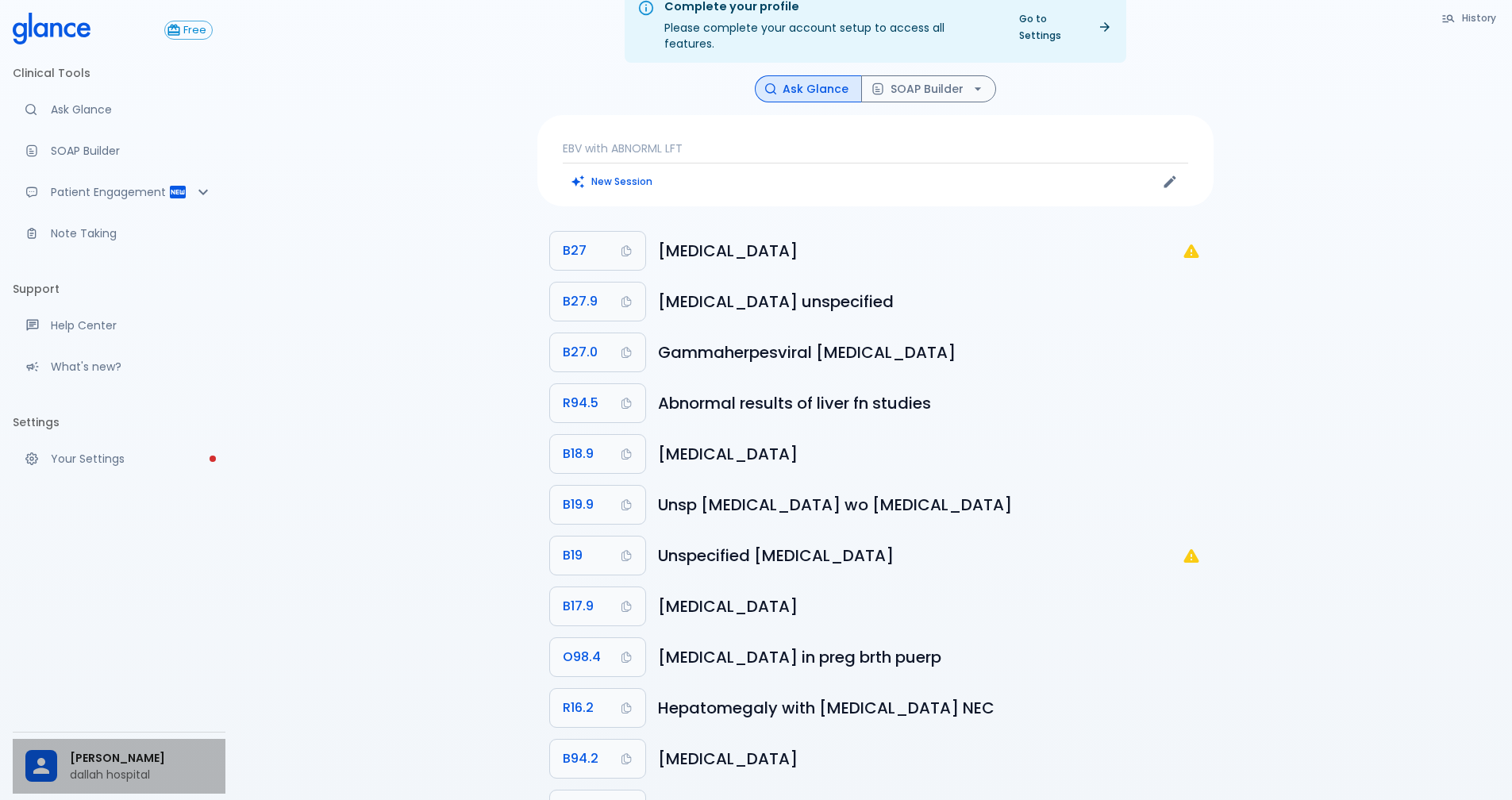
click at [38, 763] on icon at bounding box center [41, 766] width 15 height 15
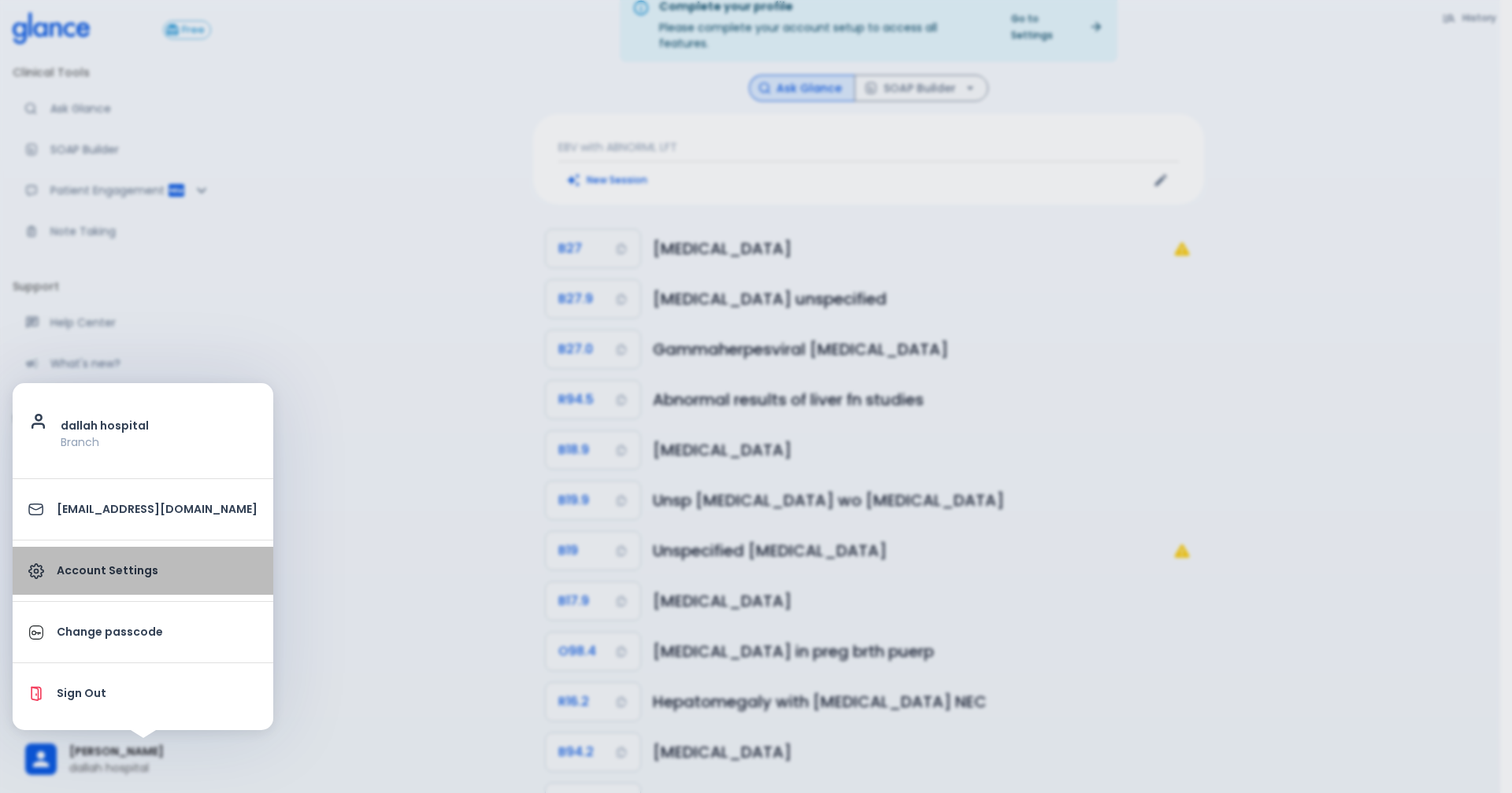
click at [108, 572] on p "Account Settings" at bounding box center [157, 571] width 200 height 16
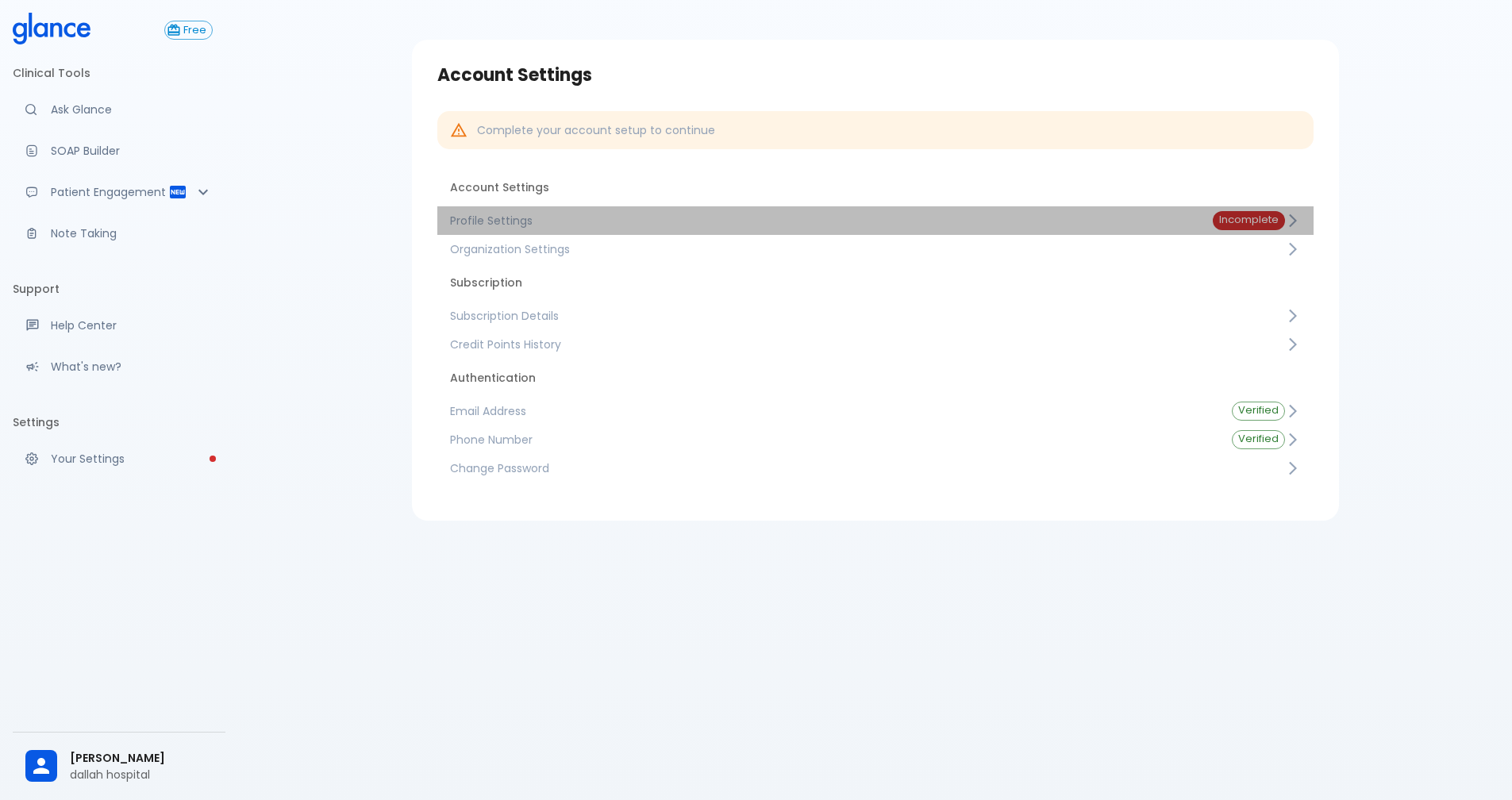
click at [1274, 218] on span "Incomplete" at bounding box center [1248, 220] width 72 height 12
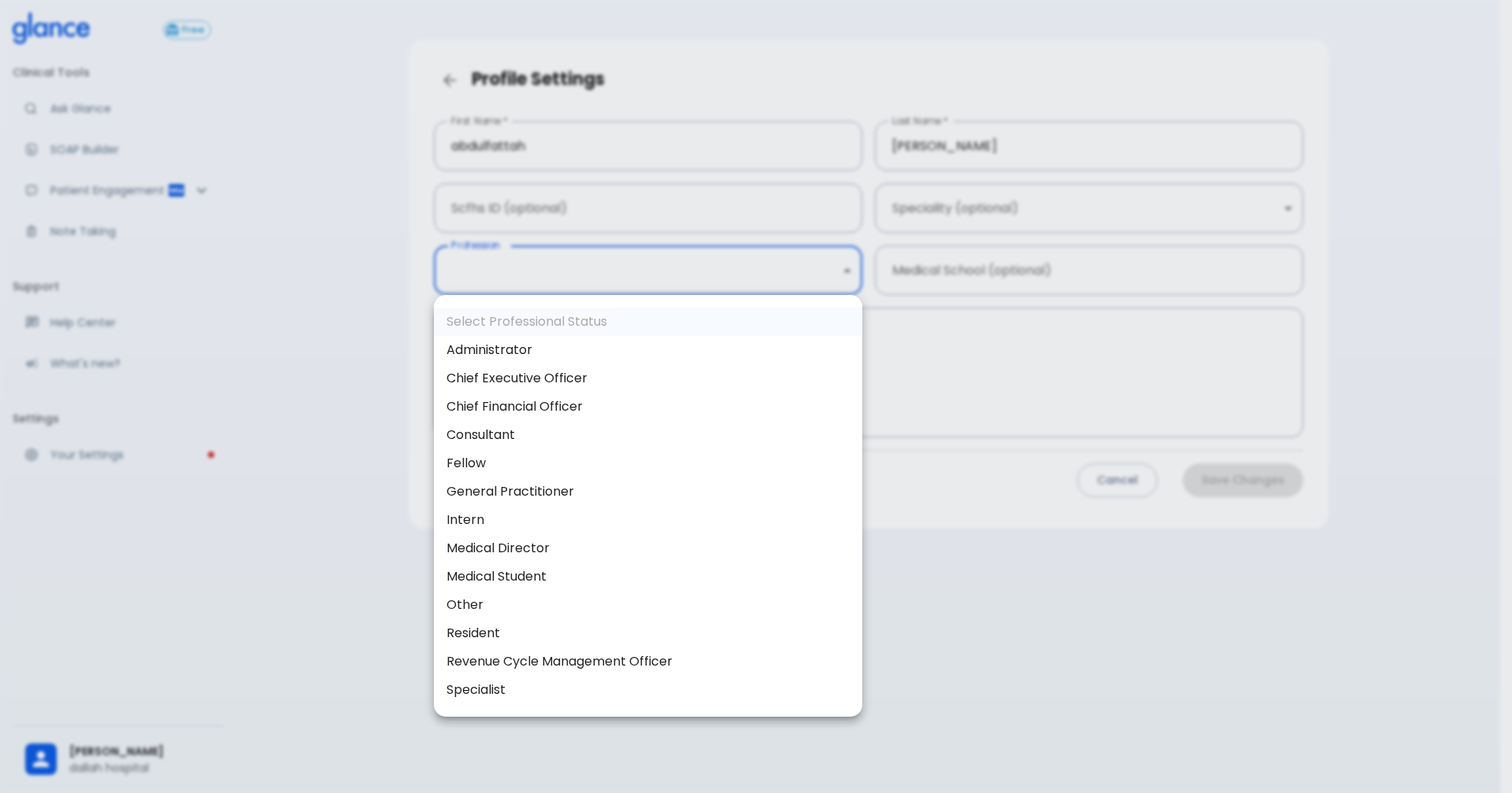
click at [846, 270] on body "↧ pull to refresh ↧ Free Clinical Tools Ask Glance SOAP Builder Patient Engagem…" at bounding box center [756, 386] width 1512 height 831
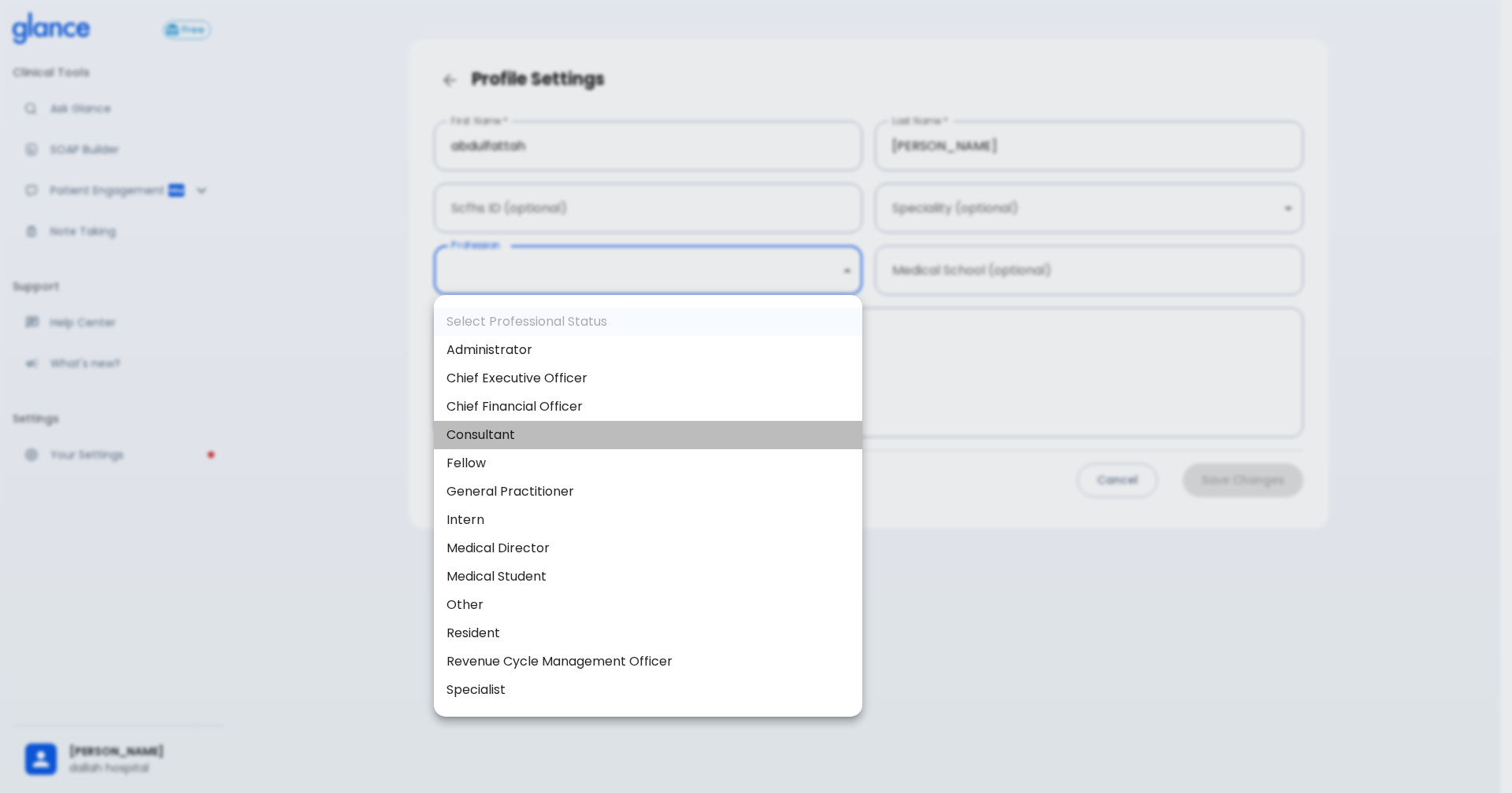
click at [473, 432] on li "Consultant" at bounding box center [648, 435] width 429 height 29
type input "consultant"
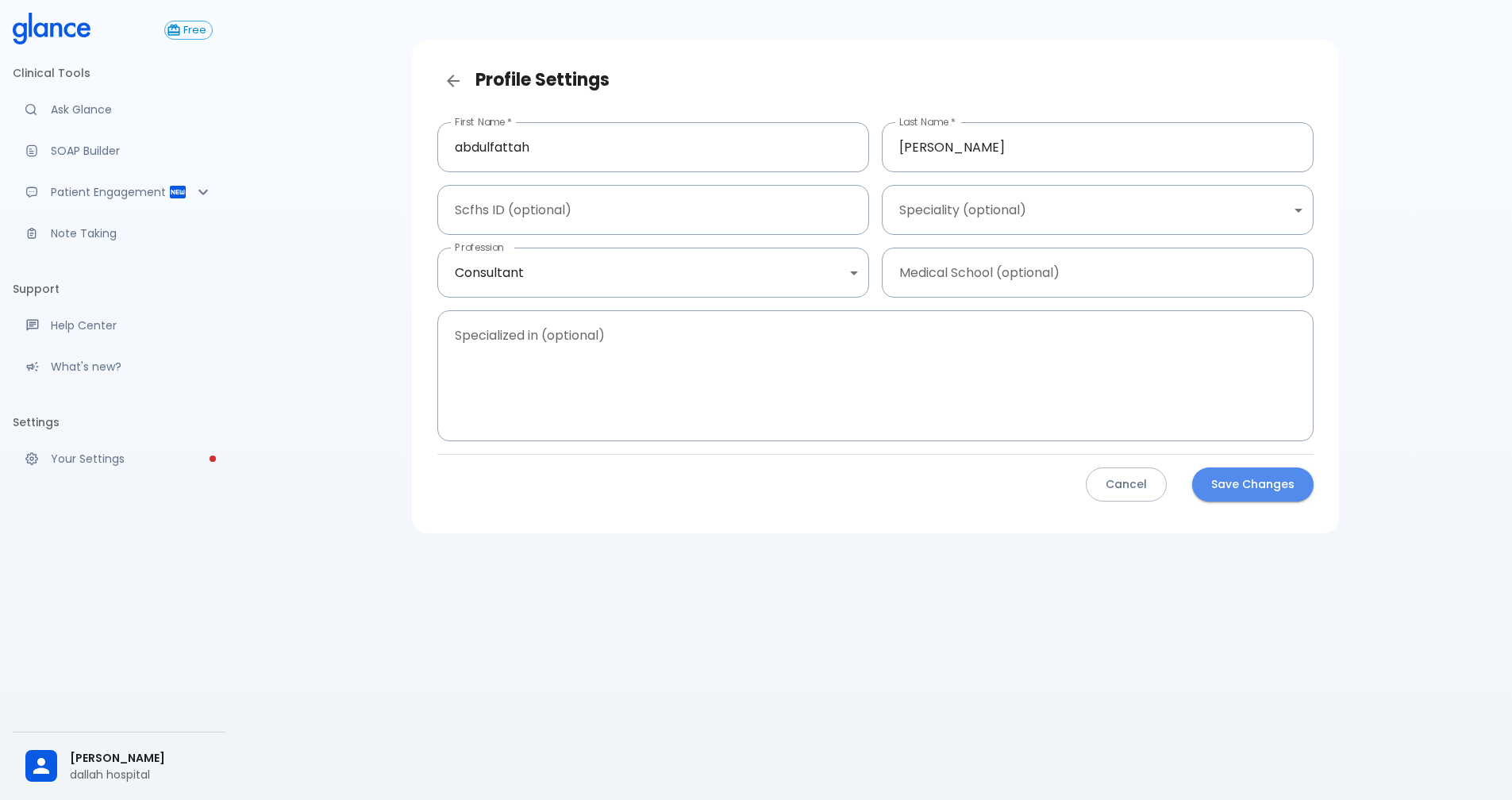
click at [1248, 482] on button "Save Changes" at bounding box center [1253, 484] width 121 height 34
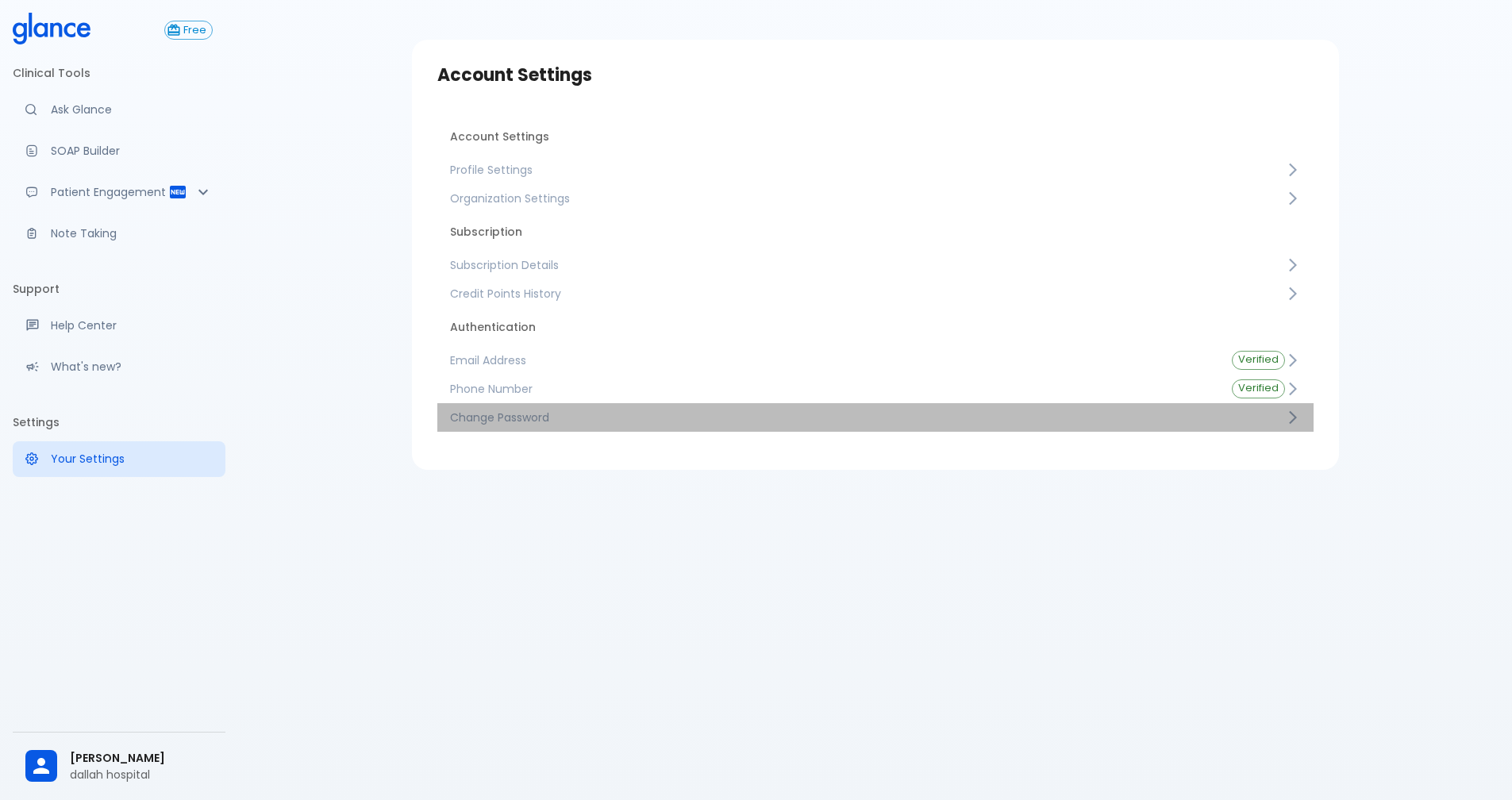
click at [497, 415] on span "Change Password" at bounding box center [868, 418] width 835 height 15
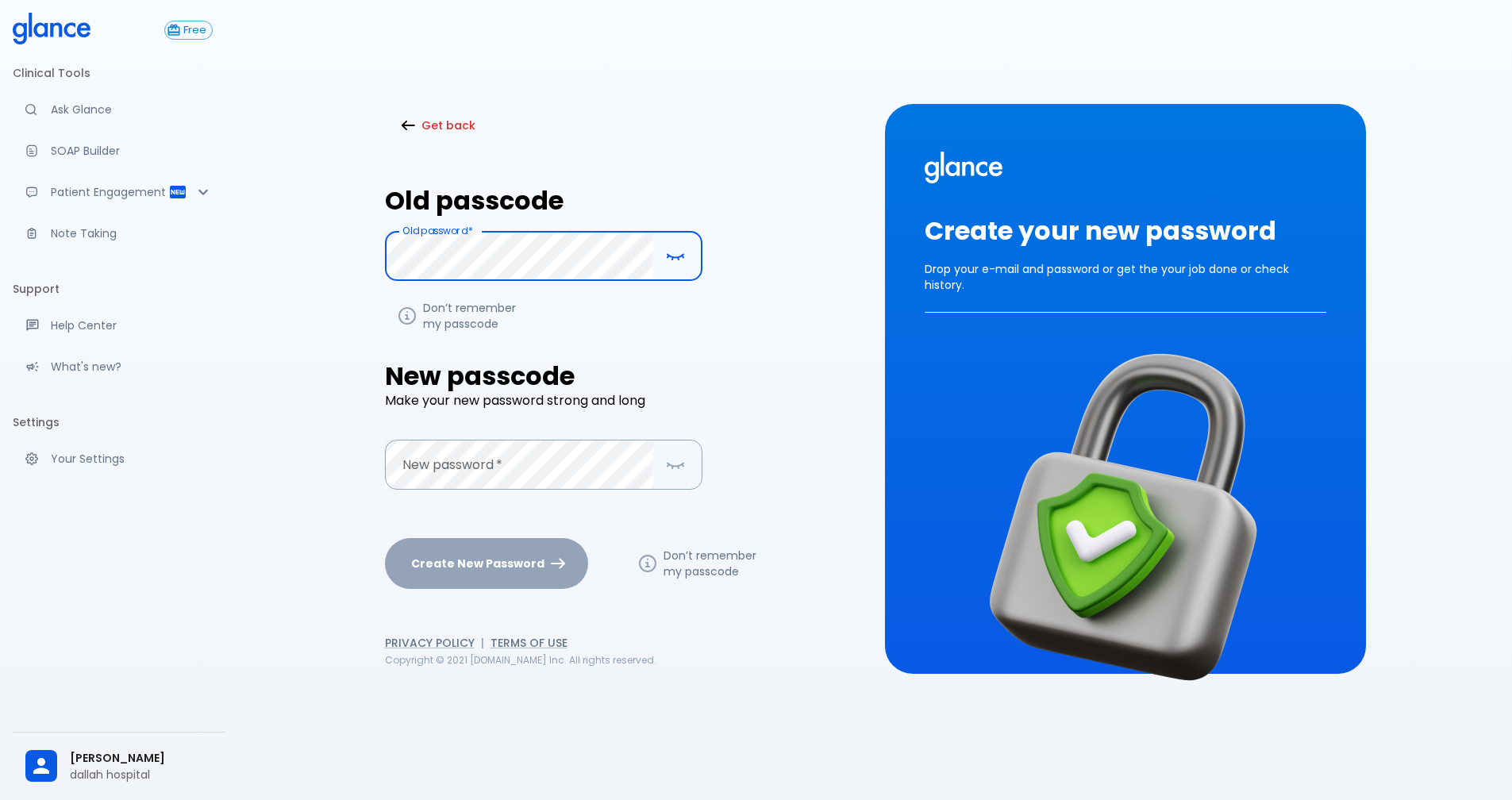
click at [369, 257] on div "Get back Old passcode Old password   * Old password   * Don’t remember my passc…" at bounding box center [875, 388] width 1181 height 800
click at [460, 311] on link "Don’t remember my passcode" at bounding box center [470, 316] width 93 height 32
